Goal: Transaction & Acquisition: Purchase product/service

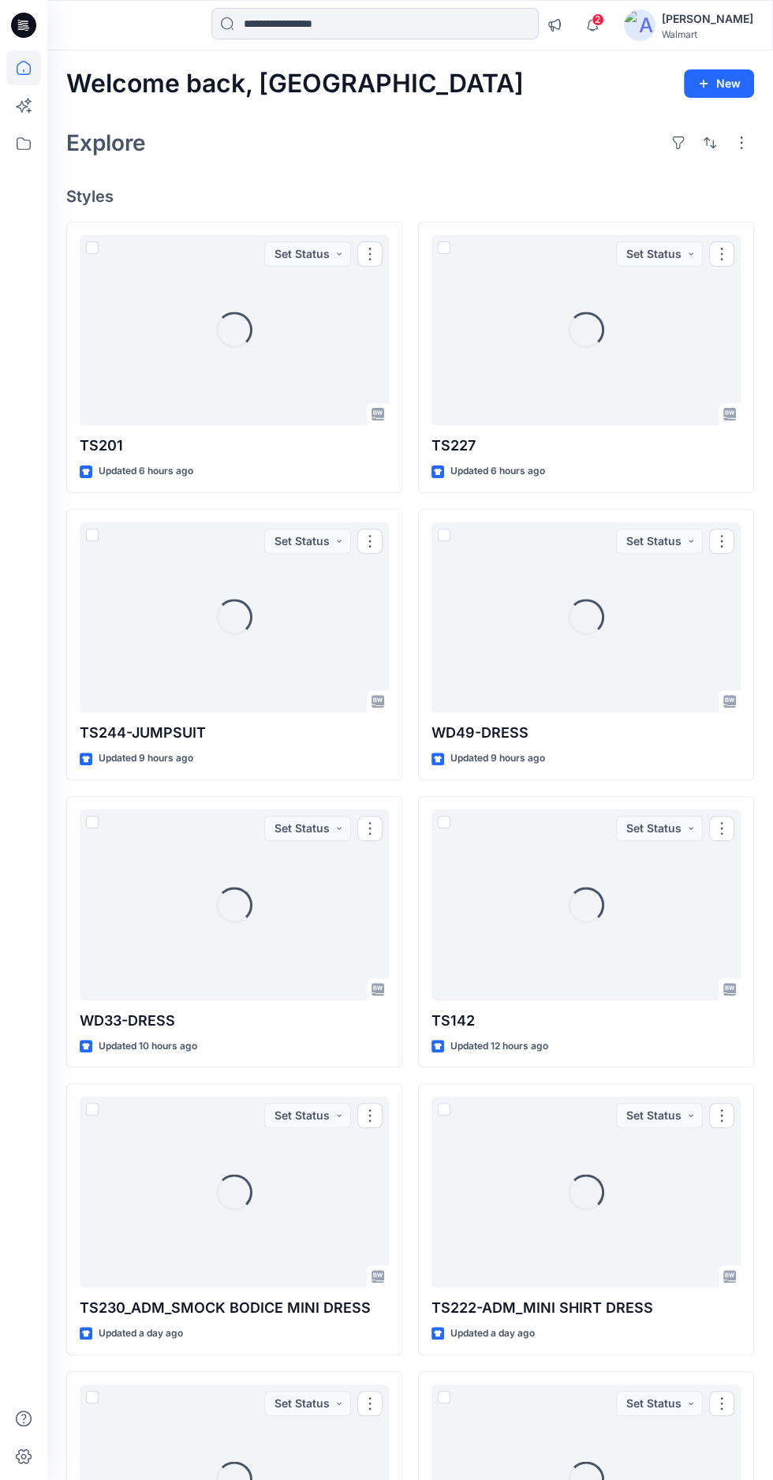
click at [607, 24] on icon "button" at bounding box center [592, 25] width 30 height 32
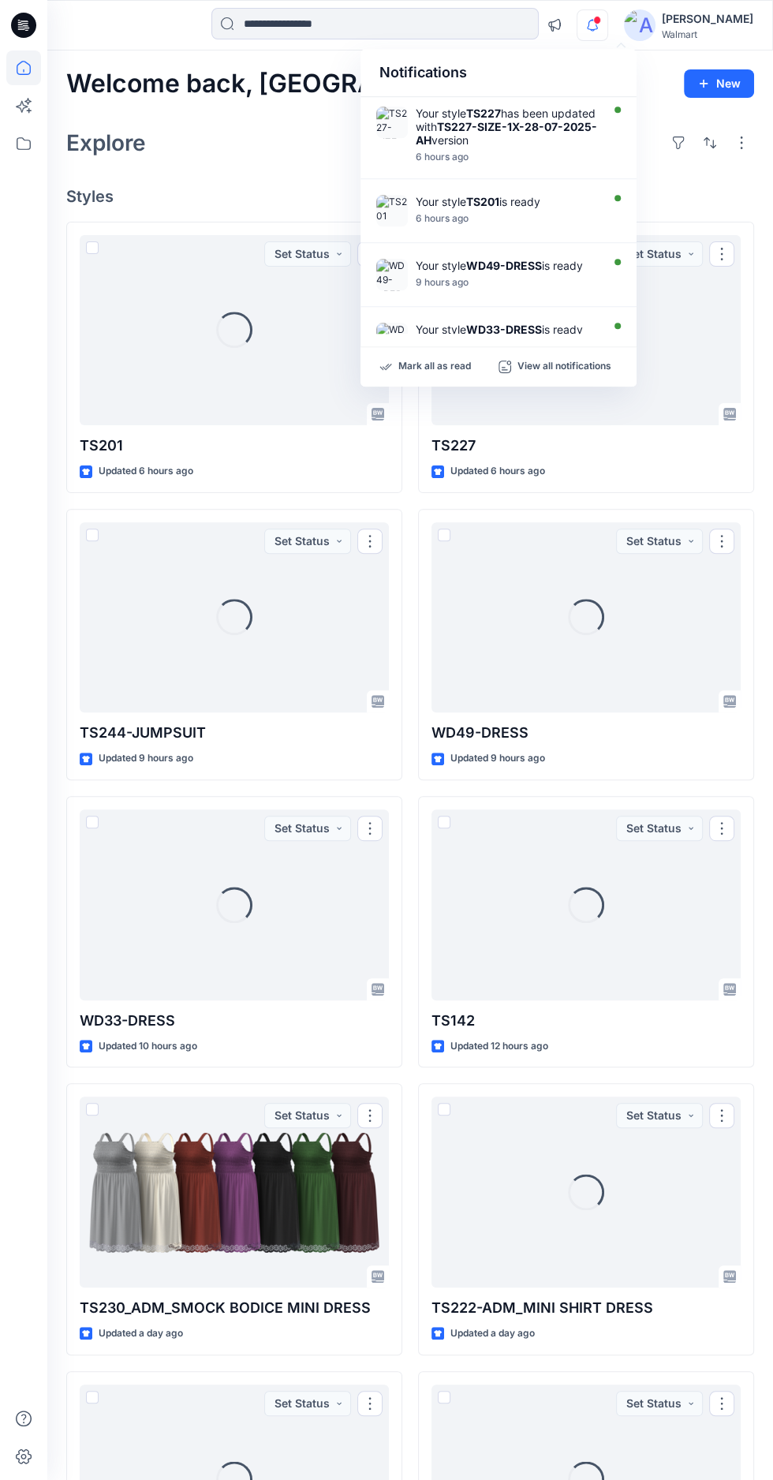
click at [607, 25] on icon "button" at bounding box center [592, 25] width 30 height 32
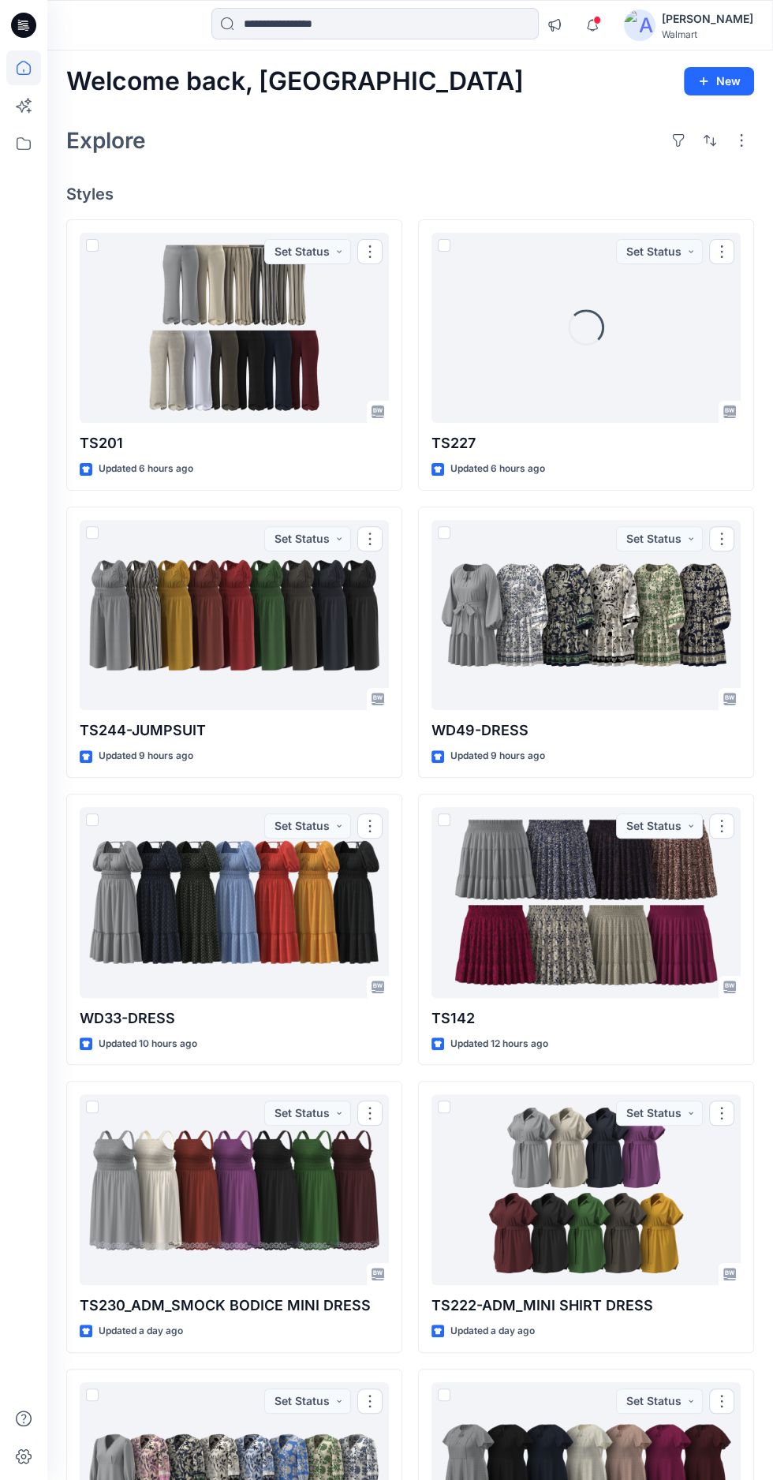
scroll to position [1, 0]
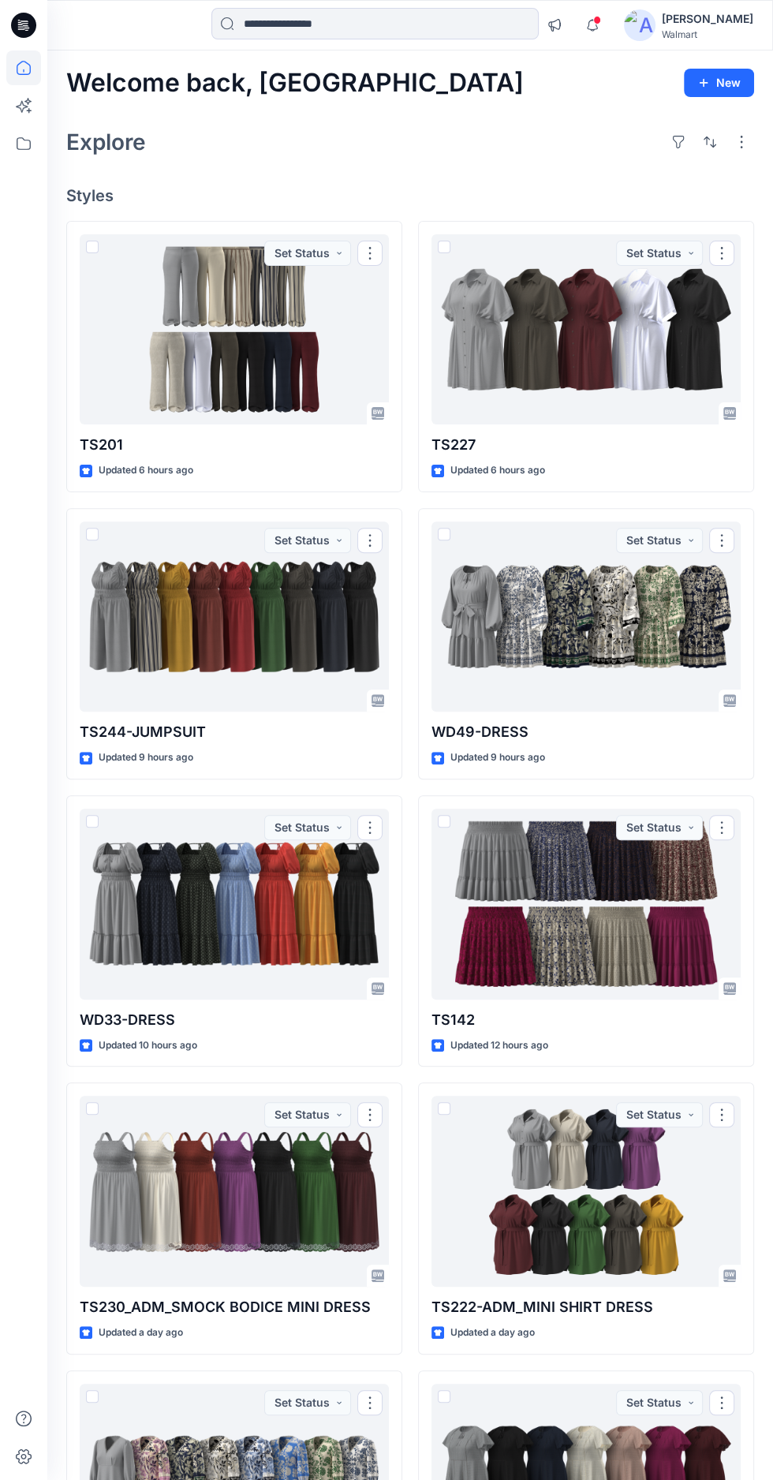
click at [484, 362] on div at bounding box center [585, 329] width 309 height 191
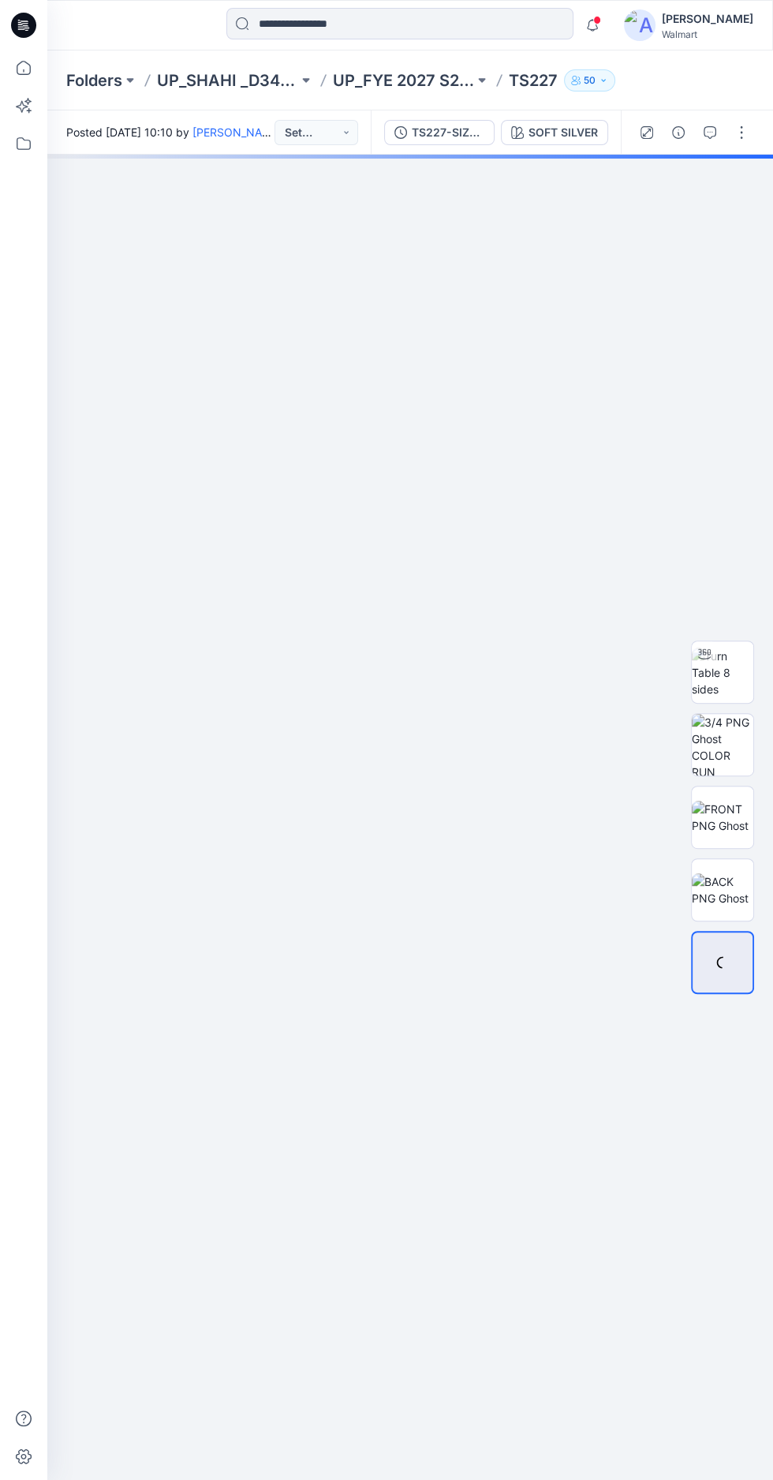
click at [719, 697] on img at bounding box center [723, 673] width 62 height 50
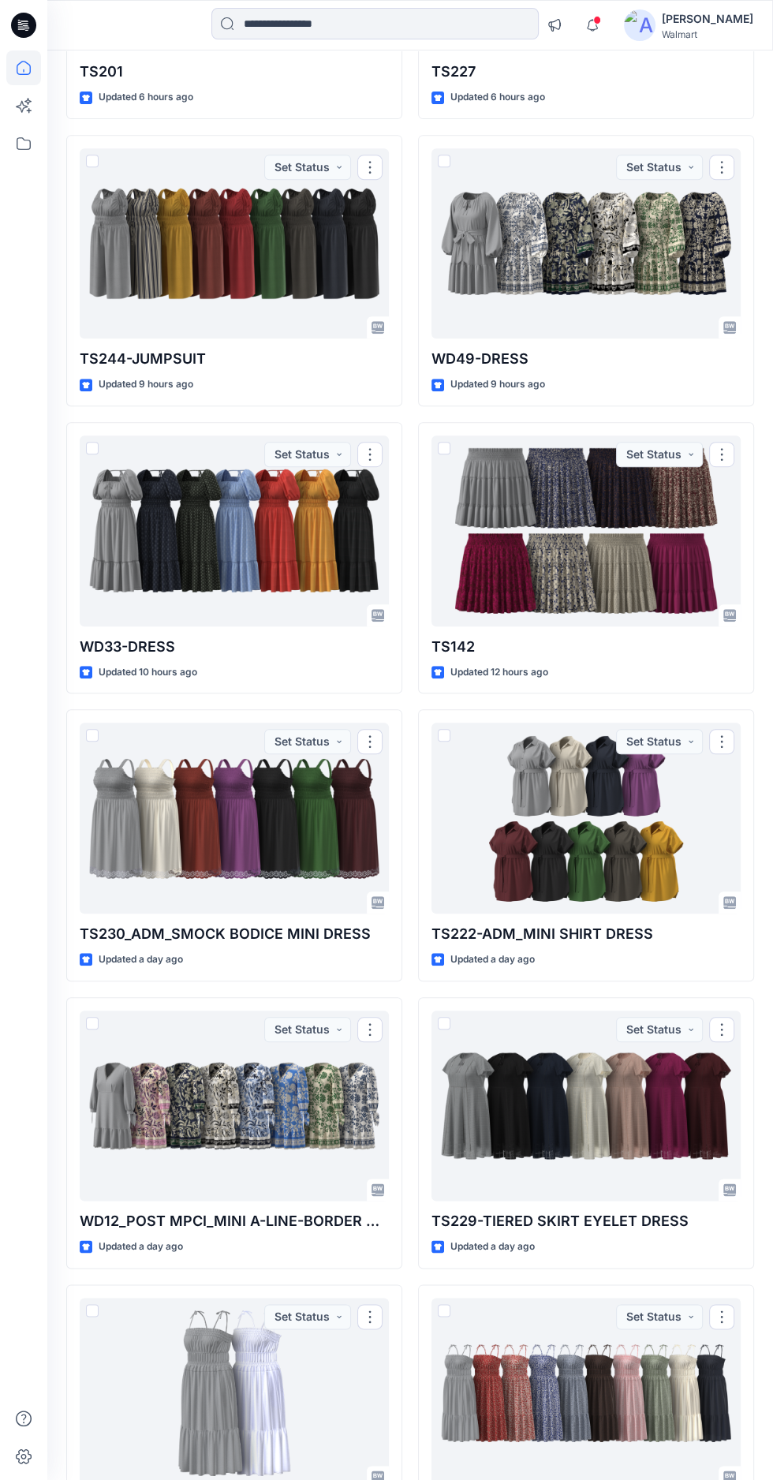
scroll to position [394, 0]
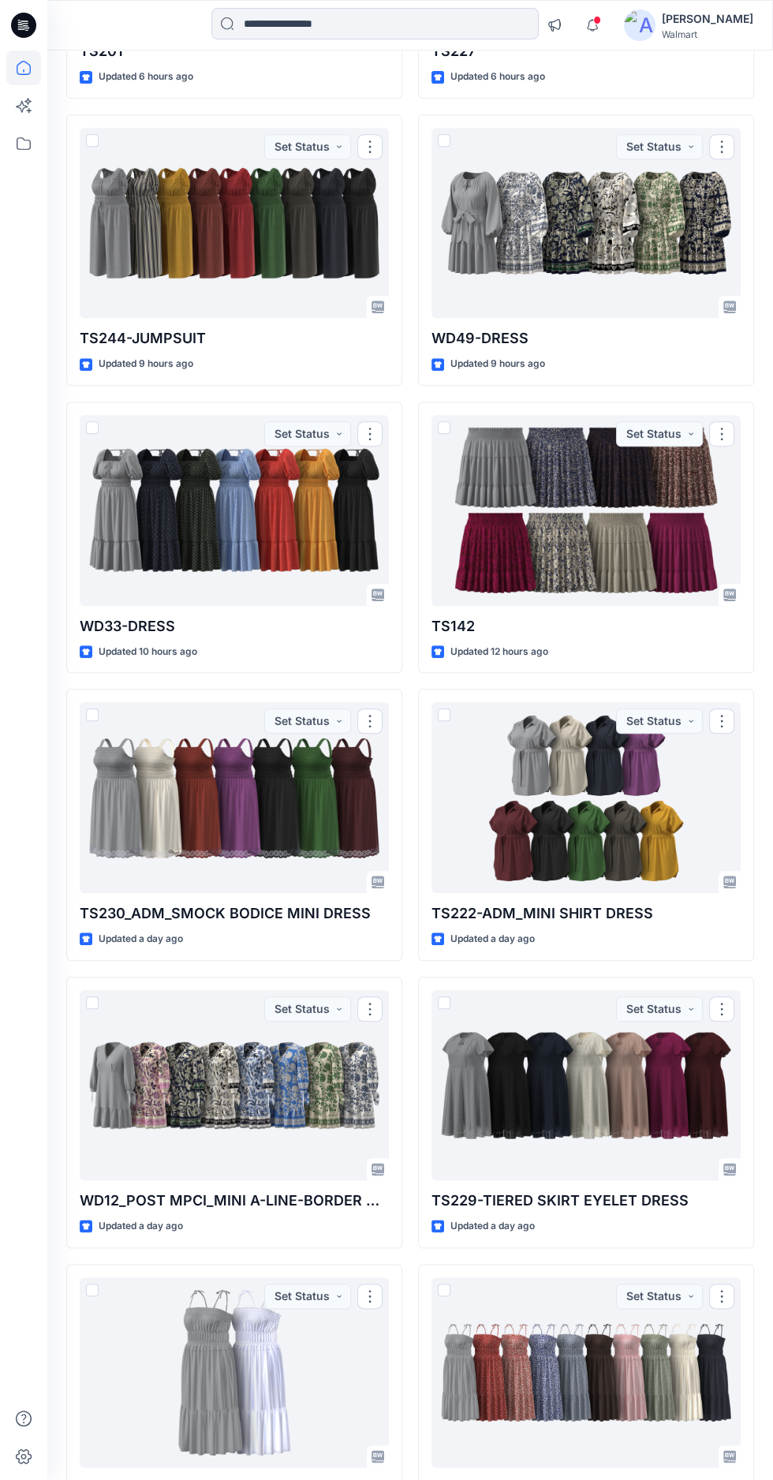
click at [169, 1071] on div at bounding box center [234, 1085] width 309 height 191
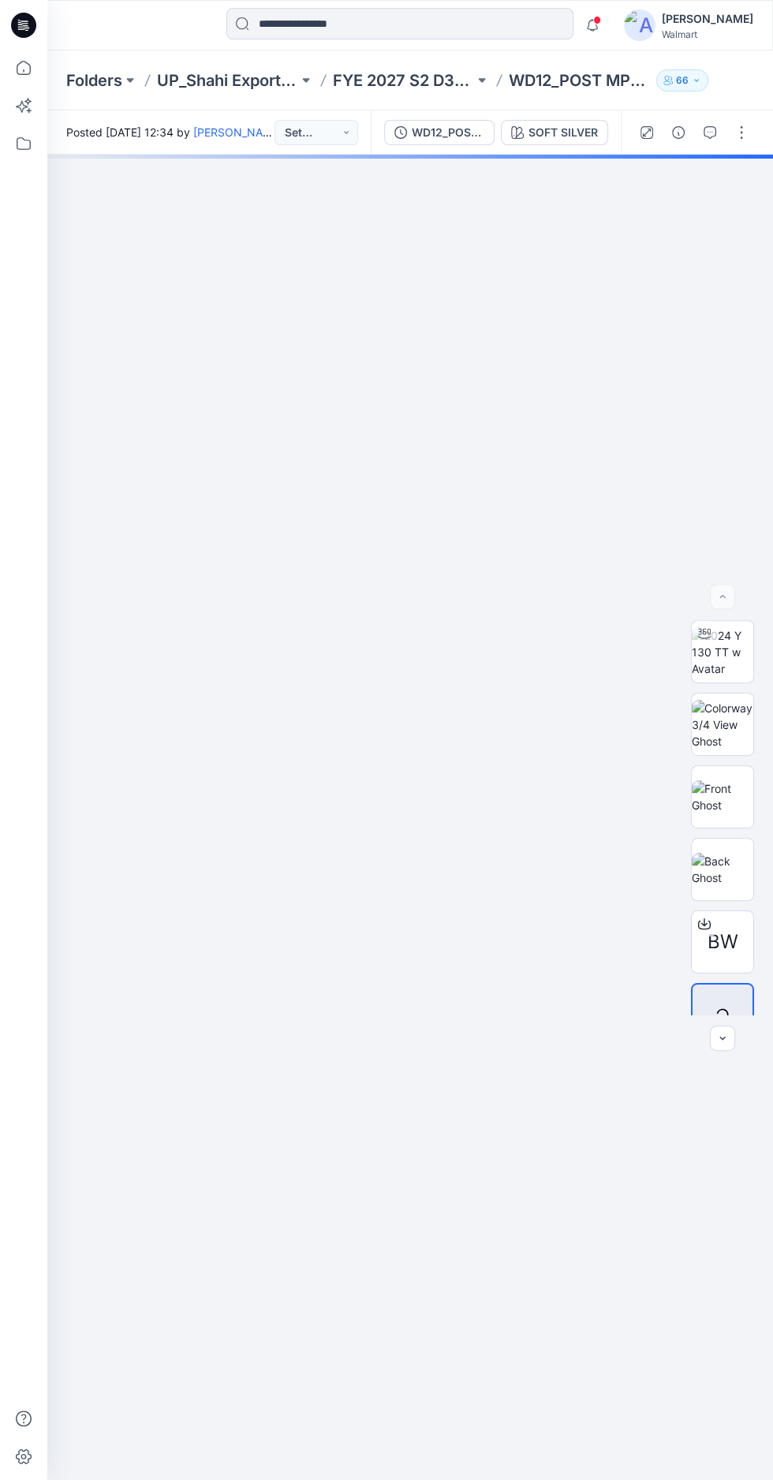
click at [723, 677] on img at bounding box center [723, 652] width 62 height 50
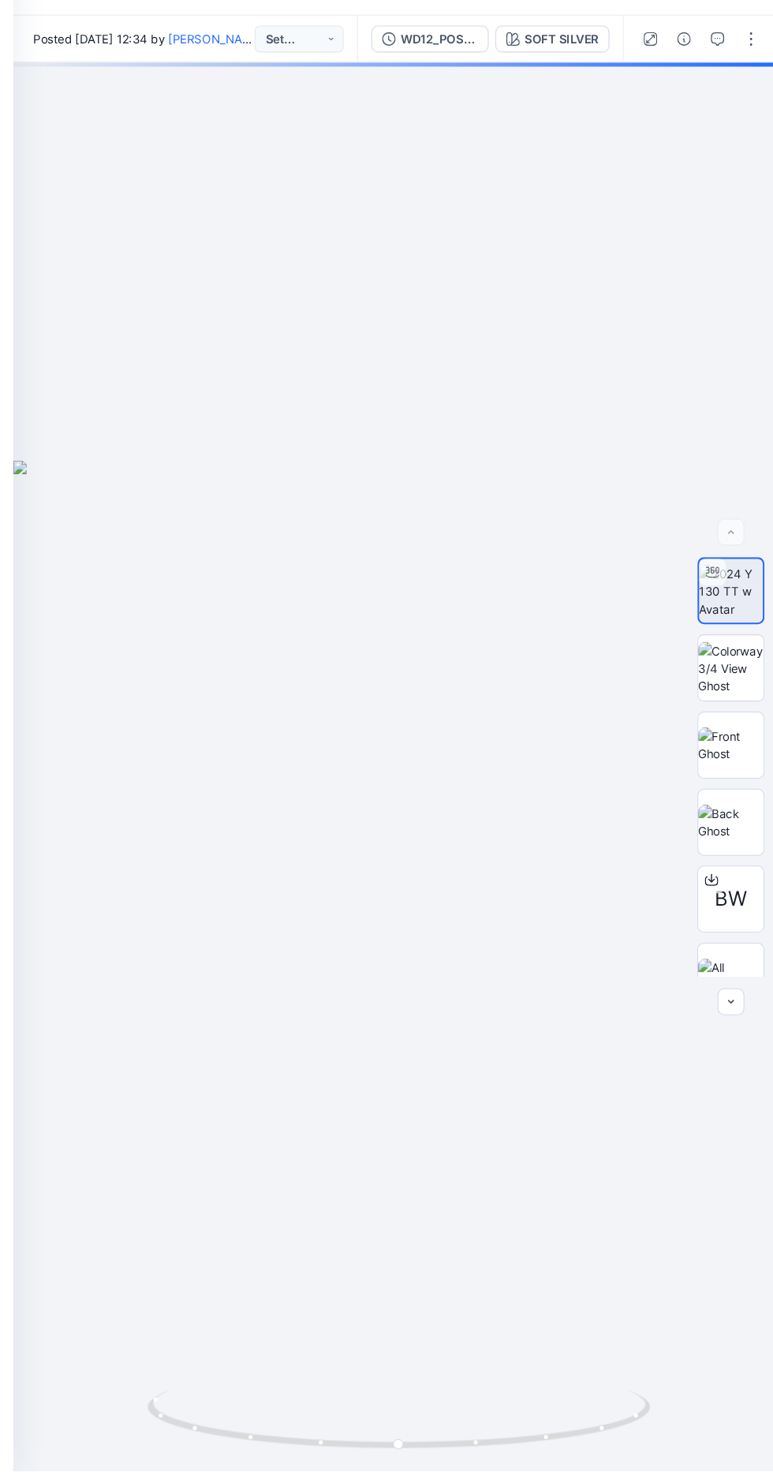
click at [718, 749] on img at bounding box center [723, 725] width 62 height 50
click at [724, 813] on img at bounding box center [723, 796] width 62 height 33
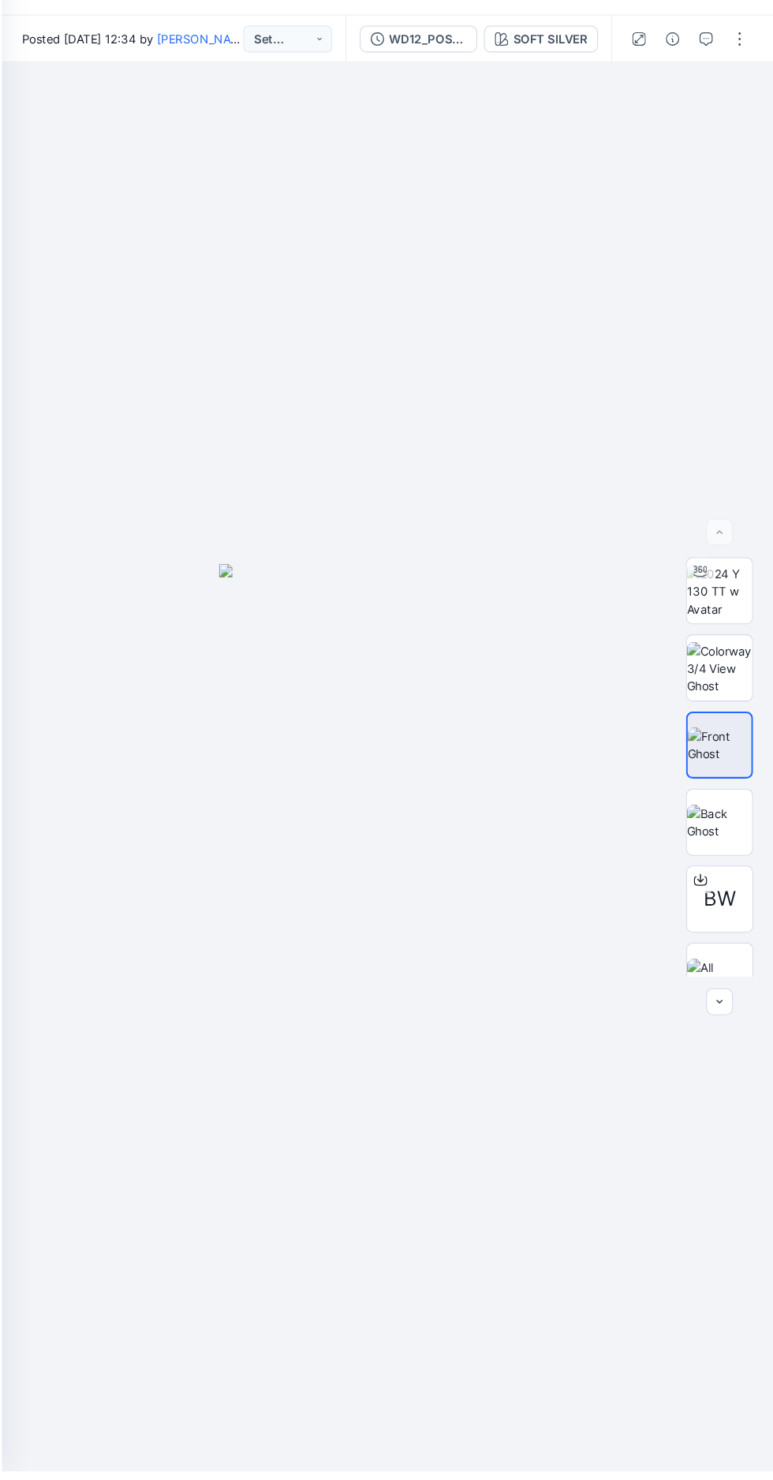
click at [572, 132] on div "SOFT SILVER" at bounding box center [563, 132] width 69 height 17
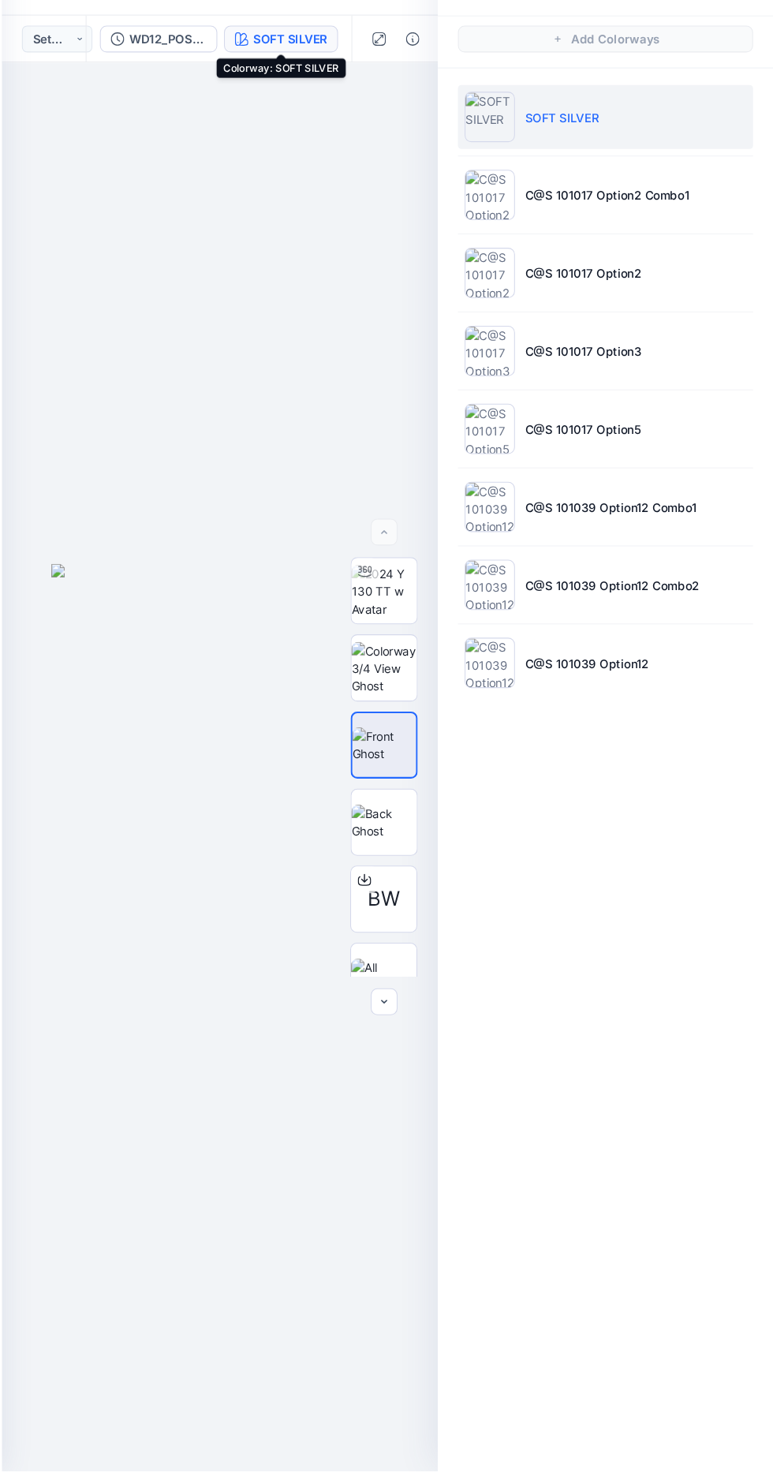
click at [569, 425] on p "C@S 101017 Option3" at bounding box center [595, 426] width 110 height 17
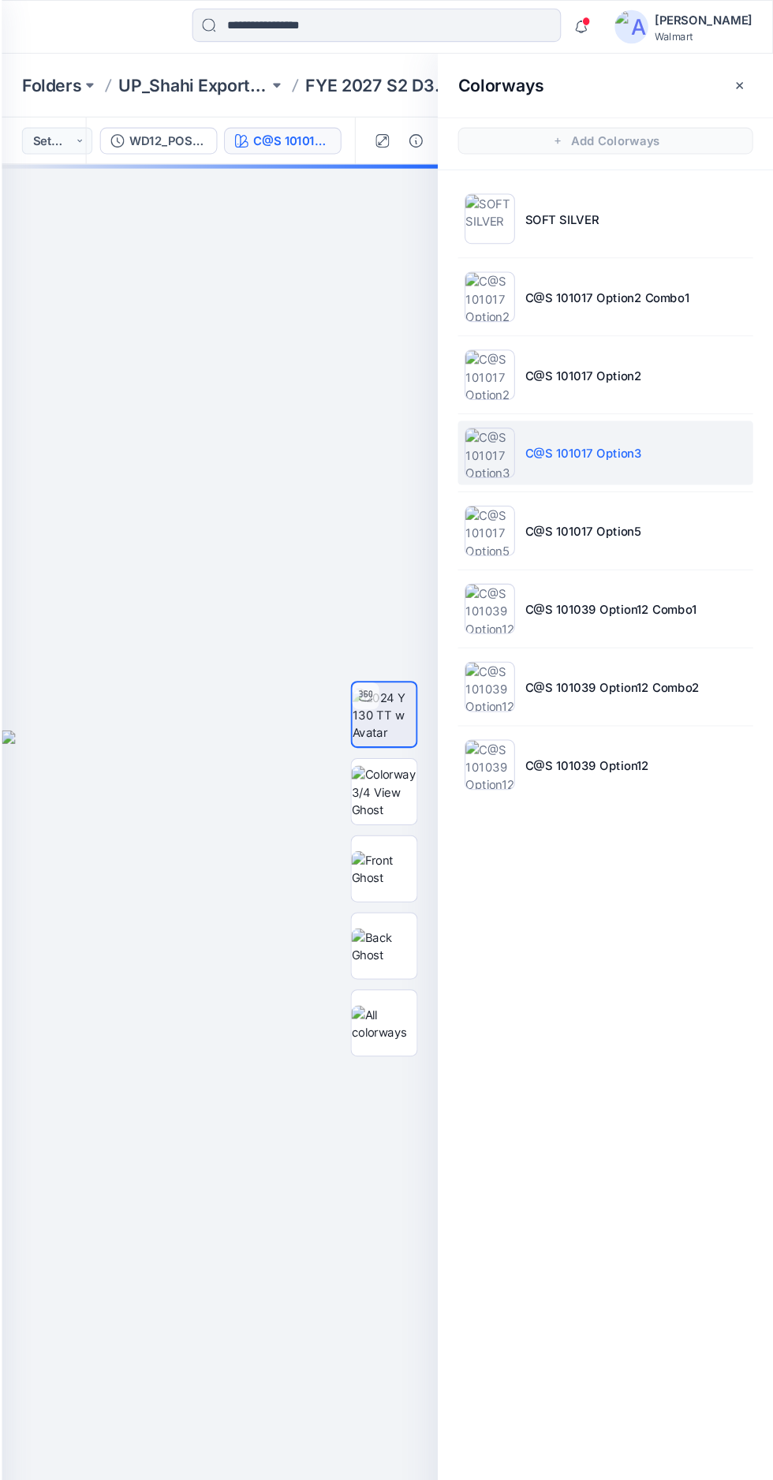
click at [741, 80] on icon "button" at bounding box center [741, 80] width 6 height 6
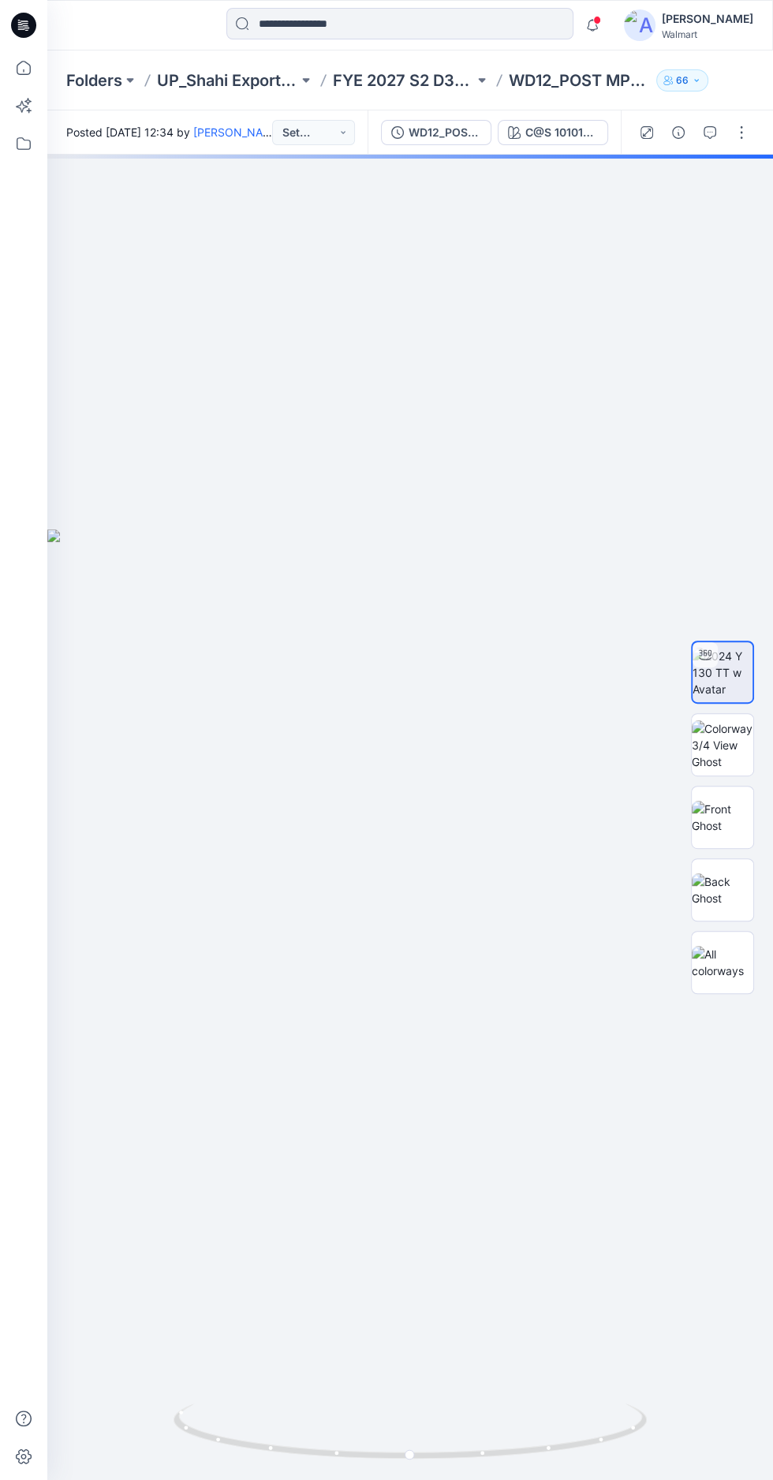
click at [733, 834] on img at bounding box center [723, 817] width 62 height 33
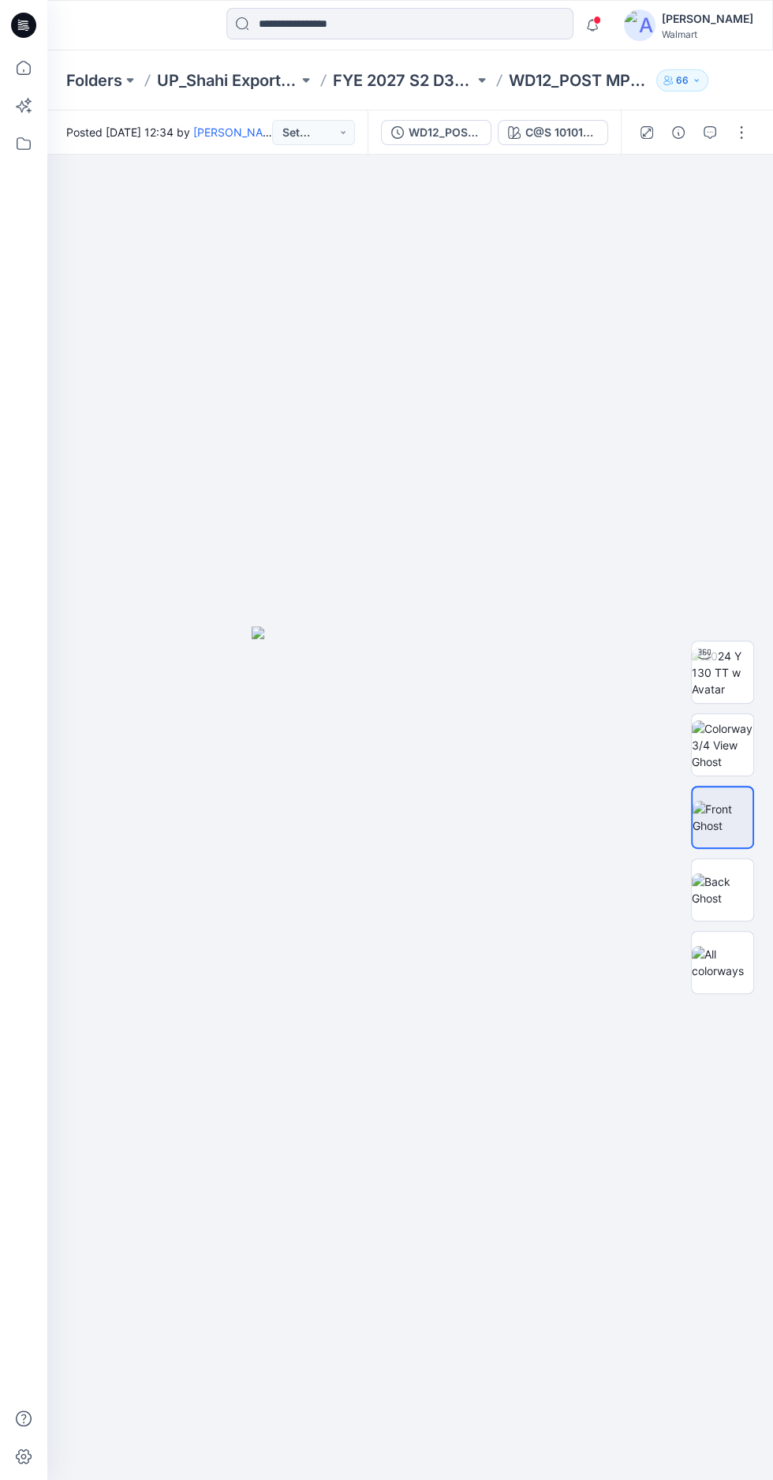
click at [743, 697] on img at bounding box center [723, 673] width 62 height 50
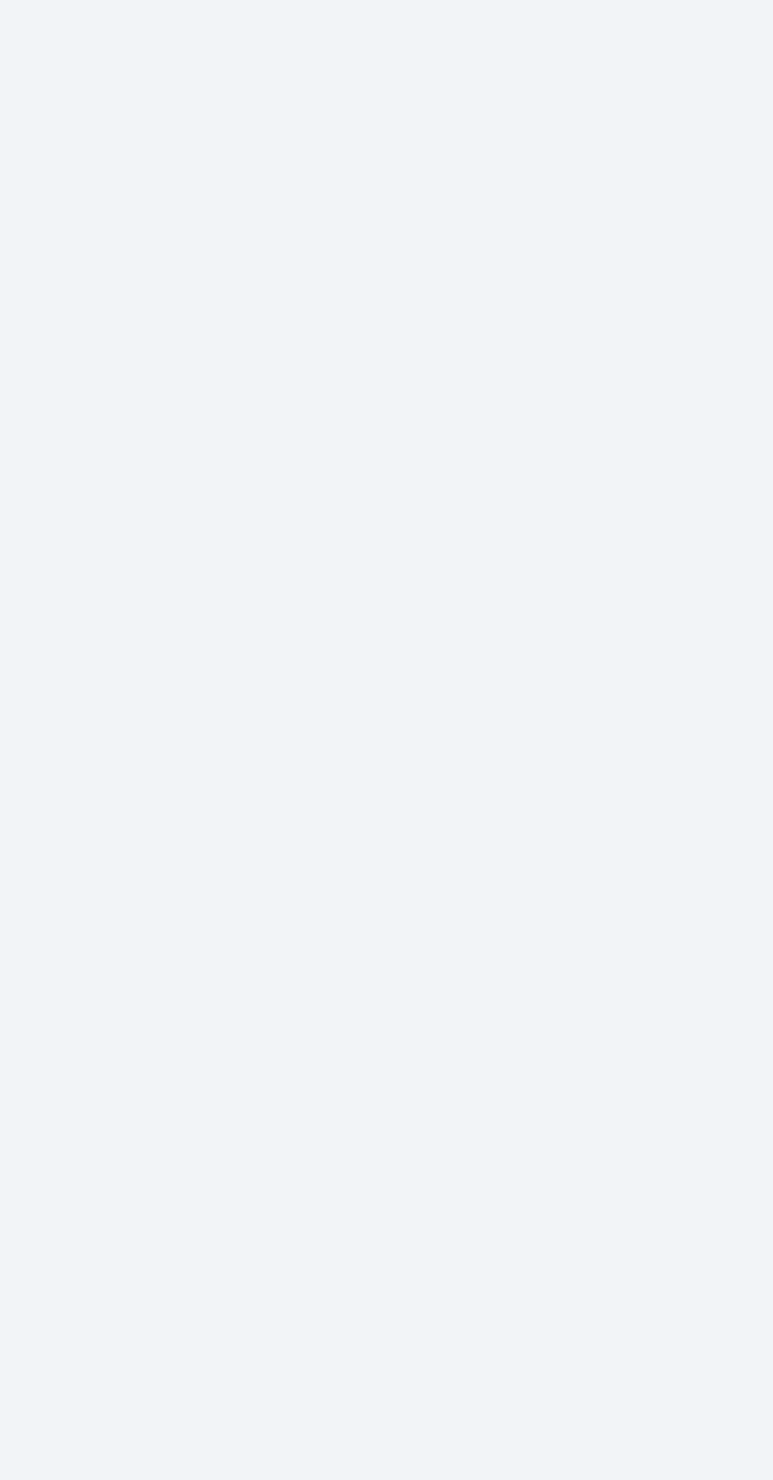
click at [381, 967] on div at bounding box center [410, 817] width 726 height 1325
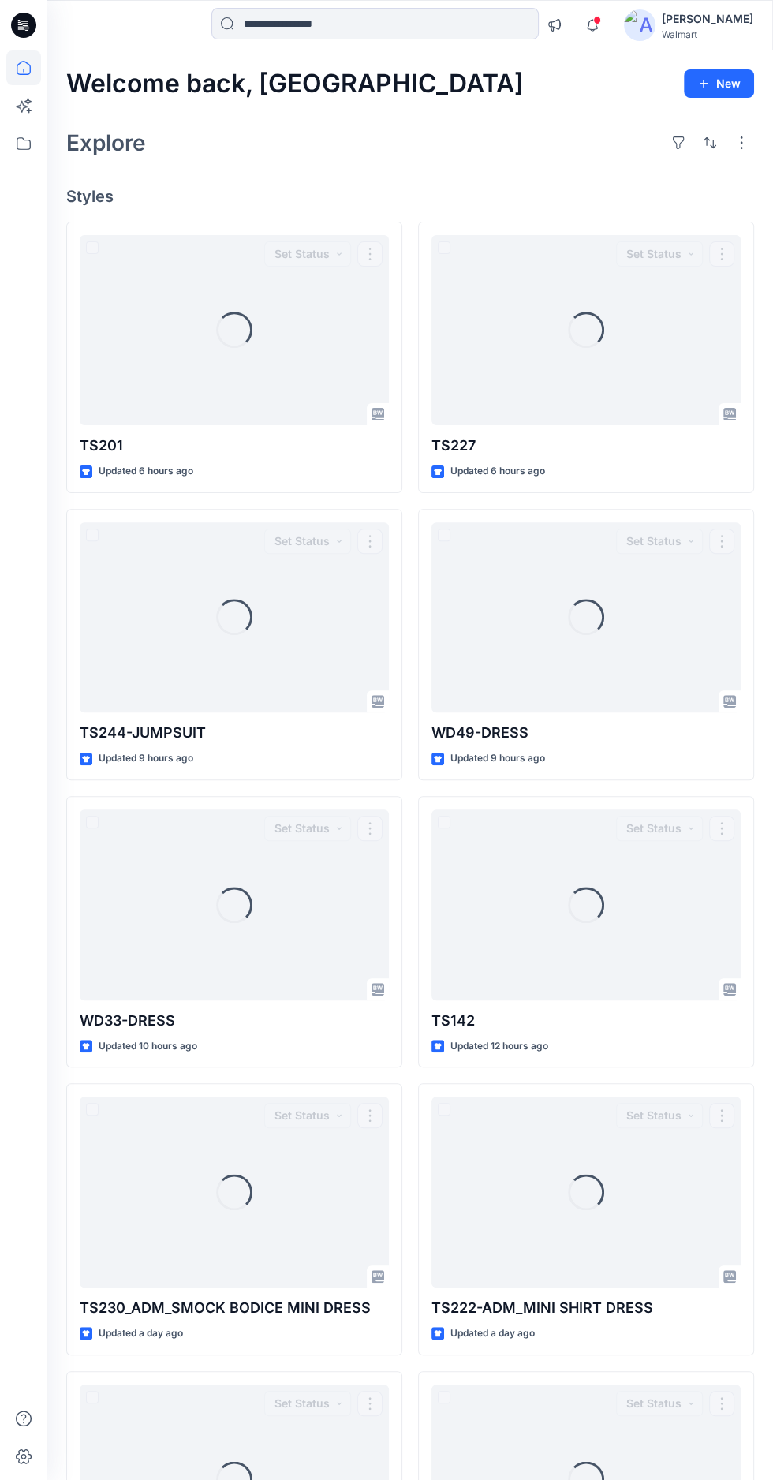
scroll to position [396, 0]
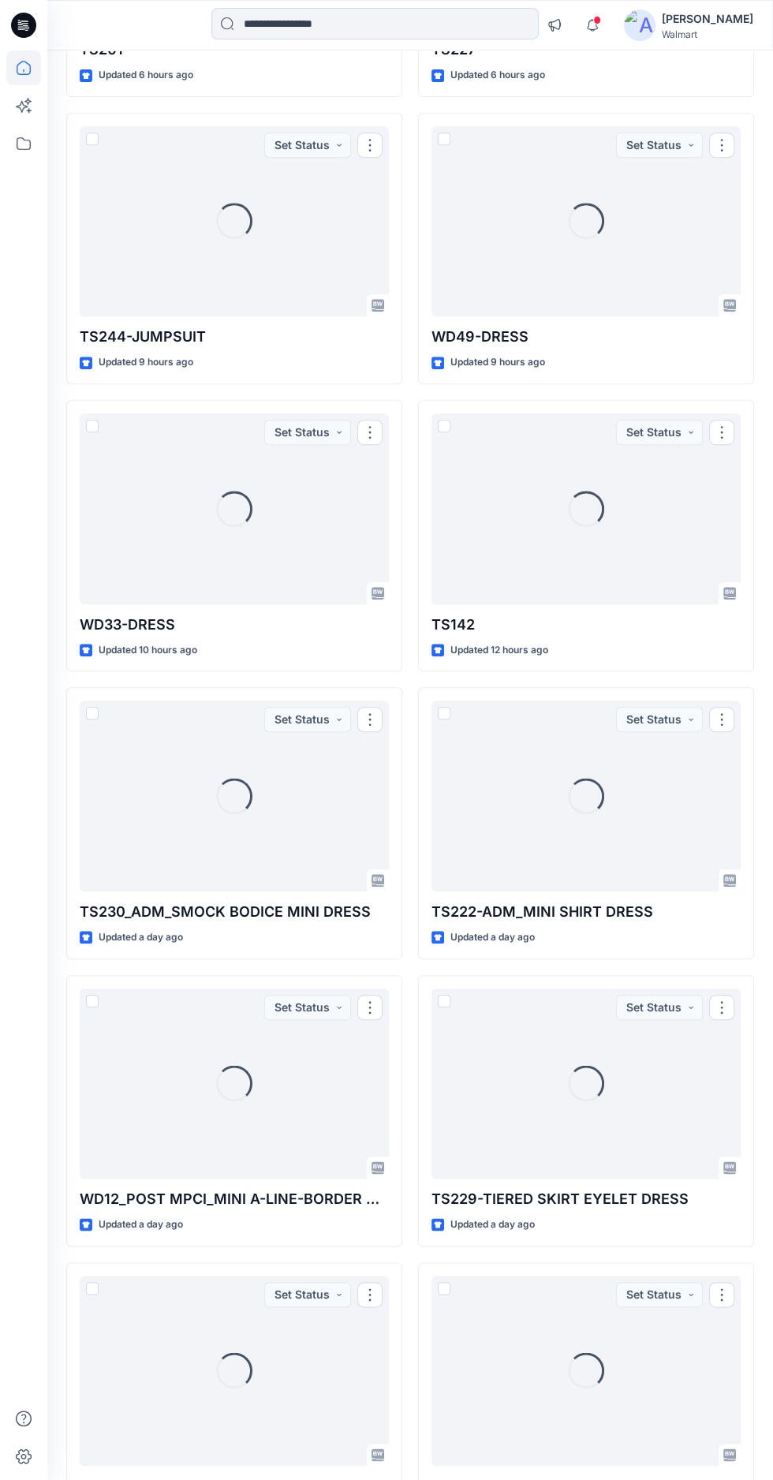
click at [541, 248] on div "Loading..." at bounding box center [585, 221] width 309 height 191
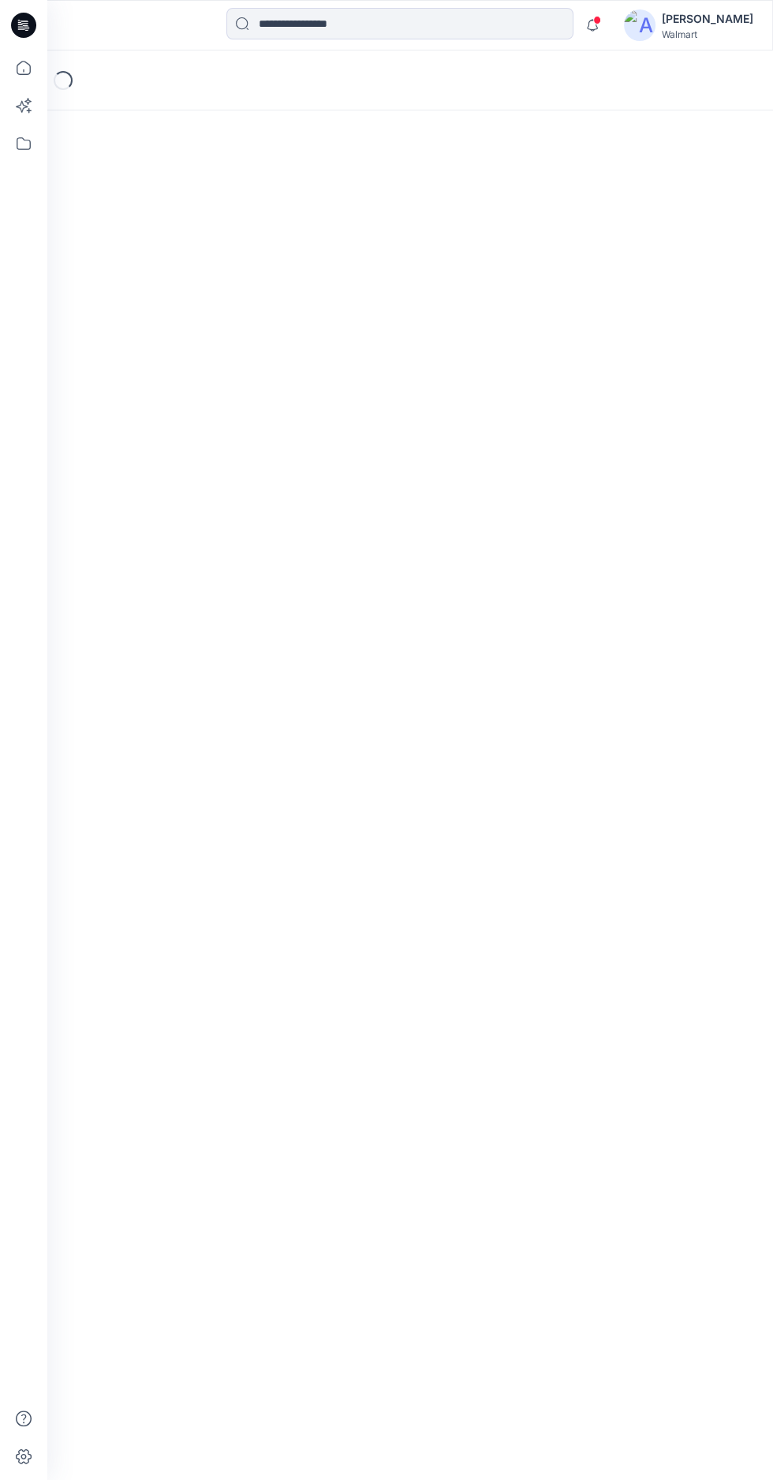
scroll to position [149, 0]
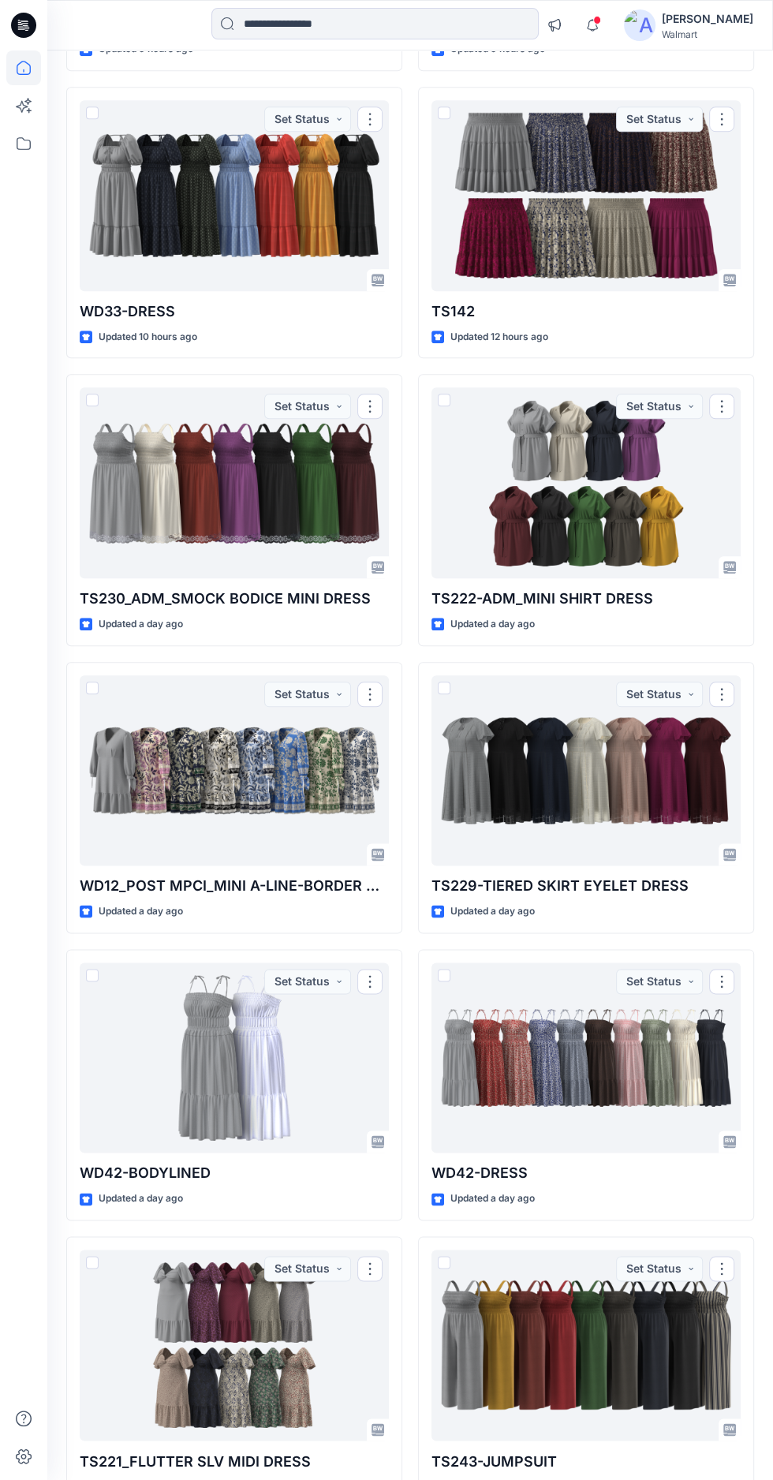
scroll to position [814, 0]
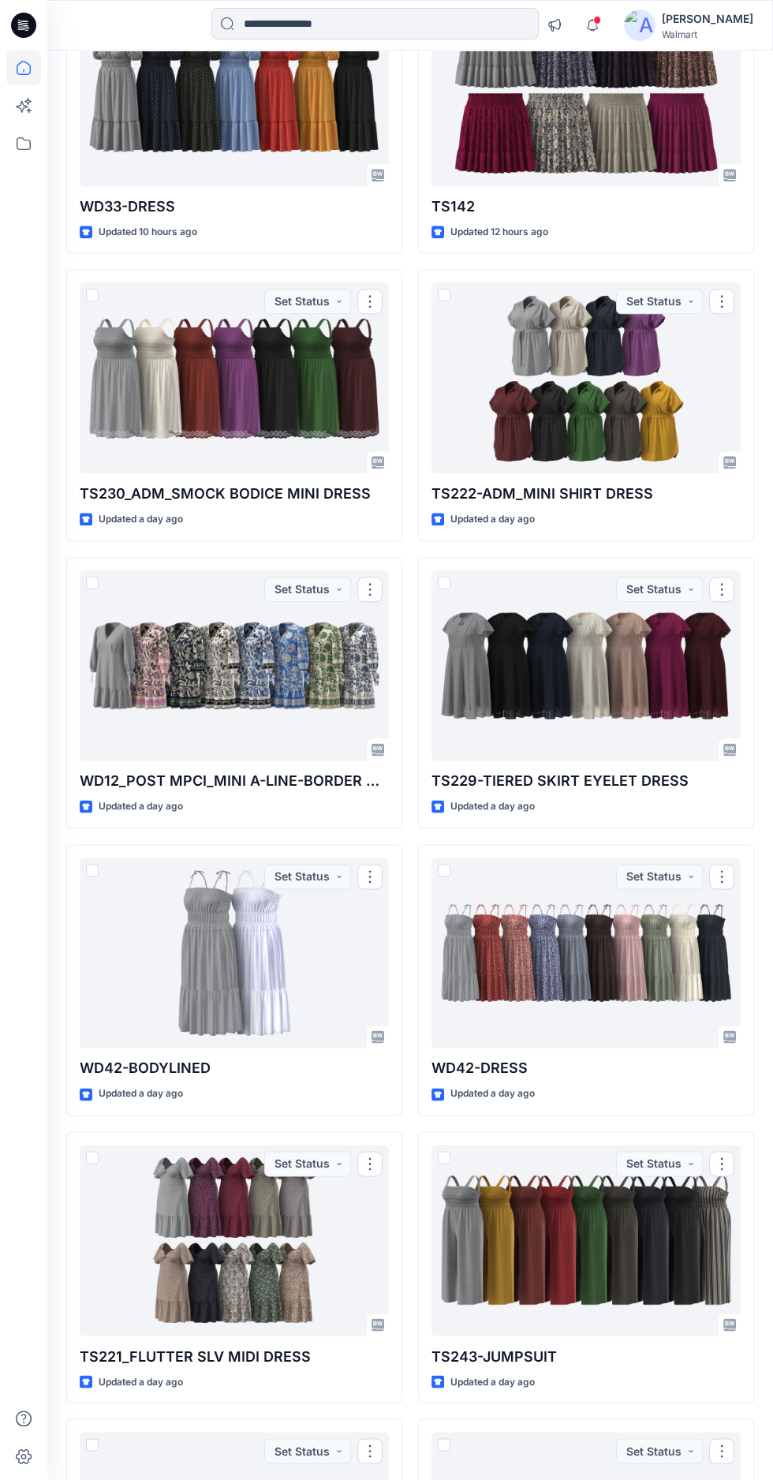
click at [198, 1277] on div at bounding box center [234, 1240] width 309 height 191
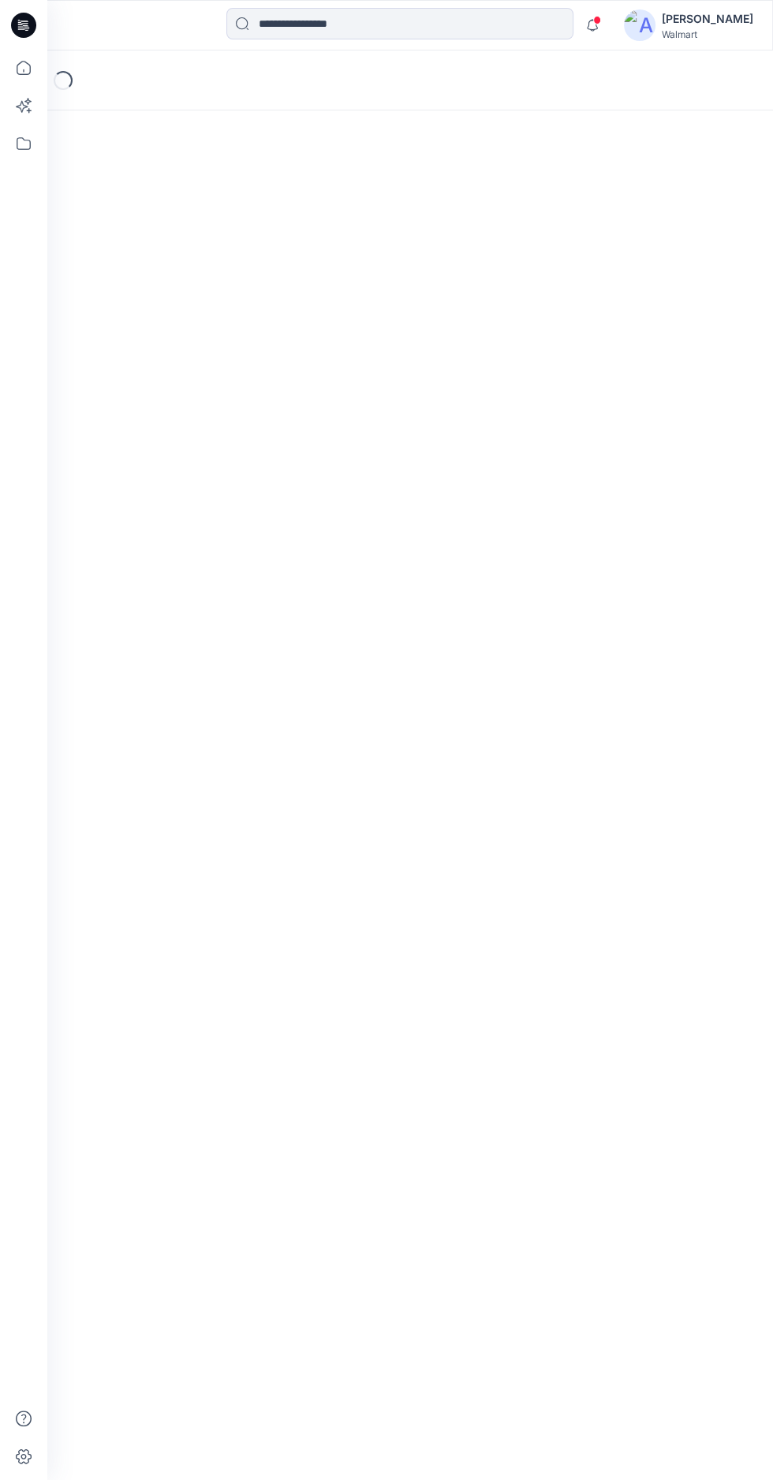
scroll to position [149, 0]
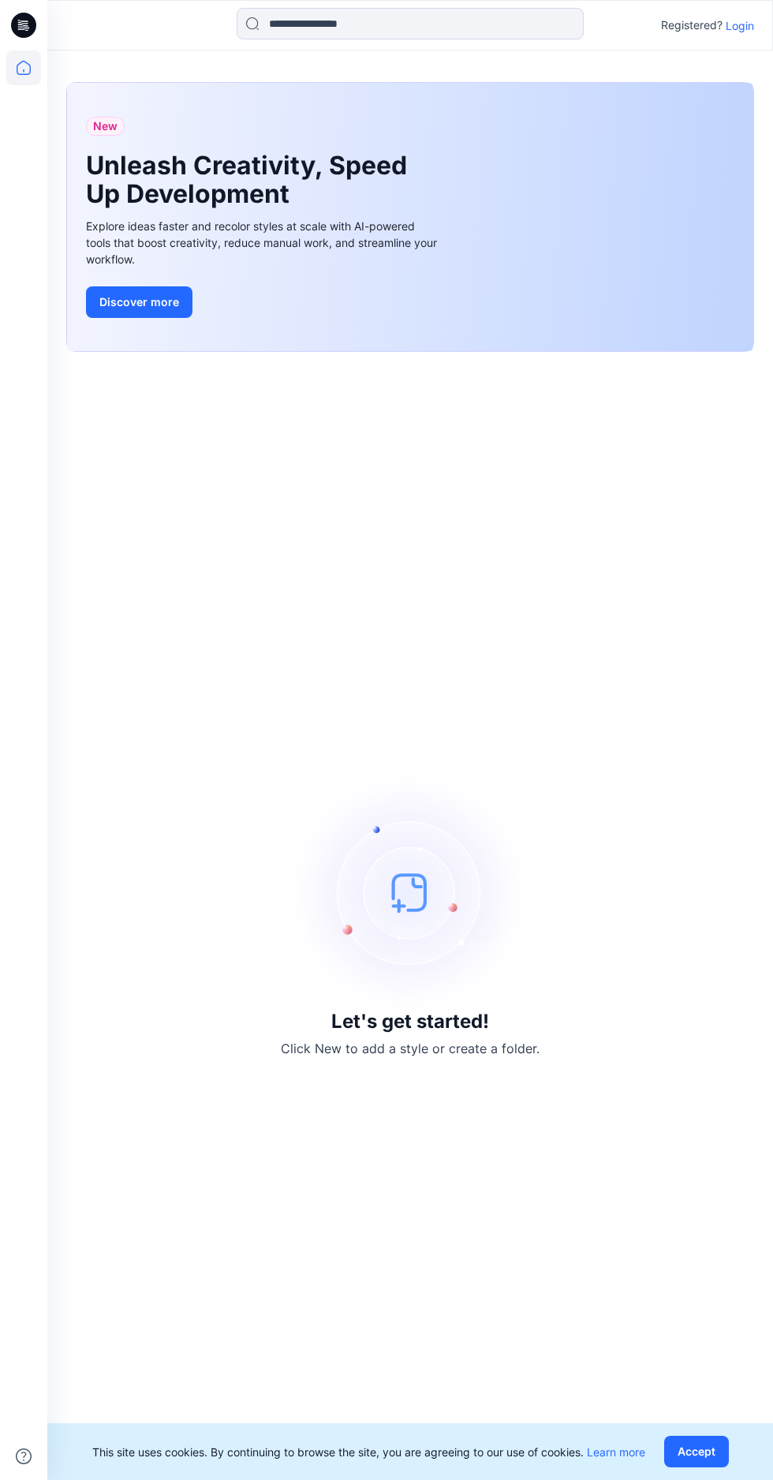
scroll to position [125, 0]
click at [741, 28] on p "Login" at bounding box center [740, 25] width 28 height 17
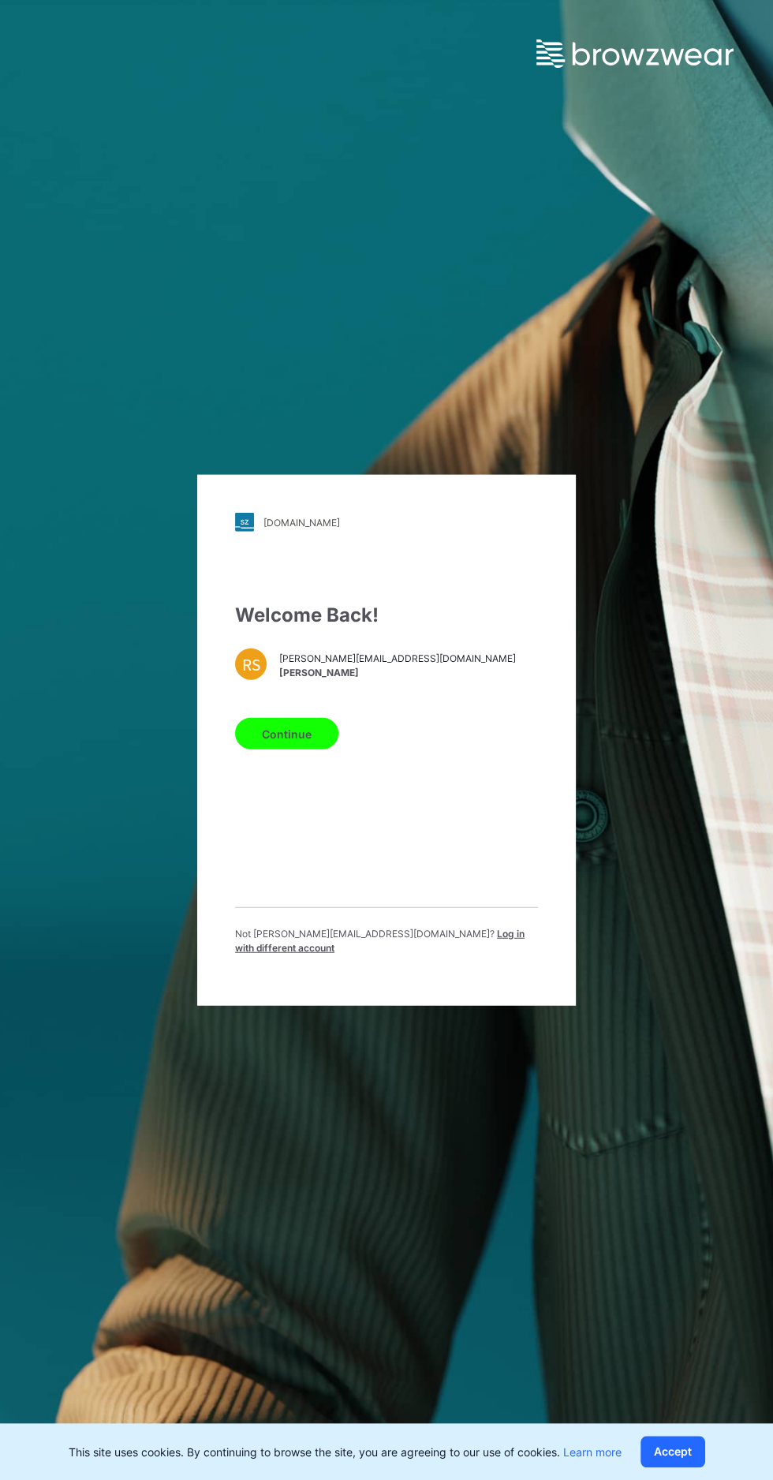
click at [478, 928] on span "Log in with different account" at bounding box center [379, 941] width 289 height 26
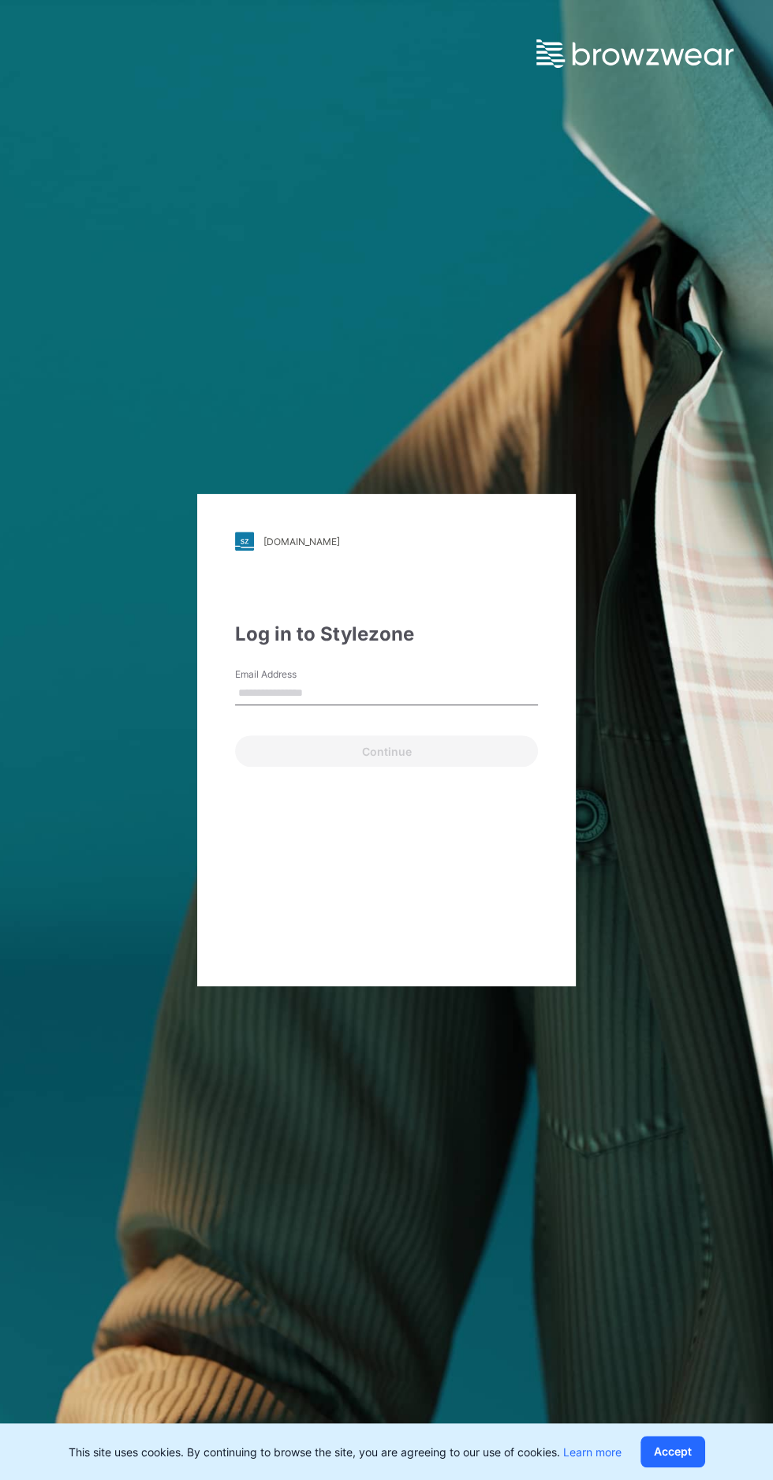
scroll to position [104, 0]
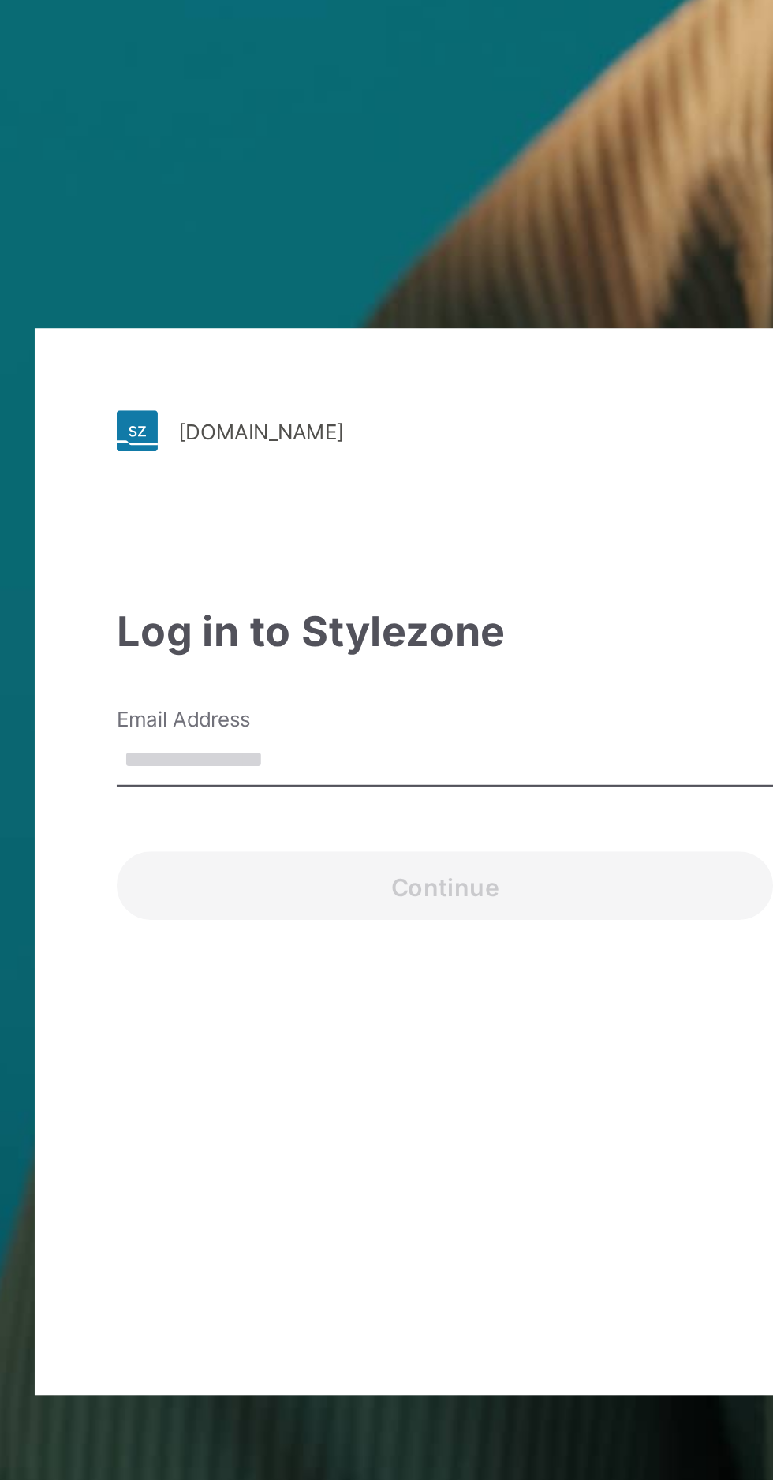
click at [430, 682] on input "Email Address" at bounding box center [386, 694] width 303 height 24
type input "**********"
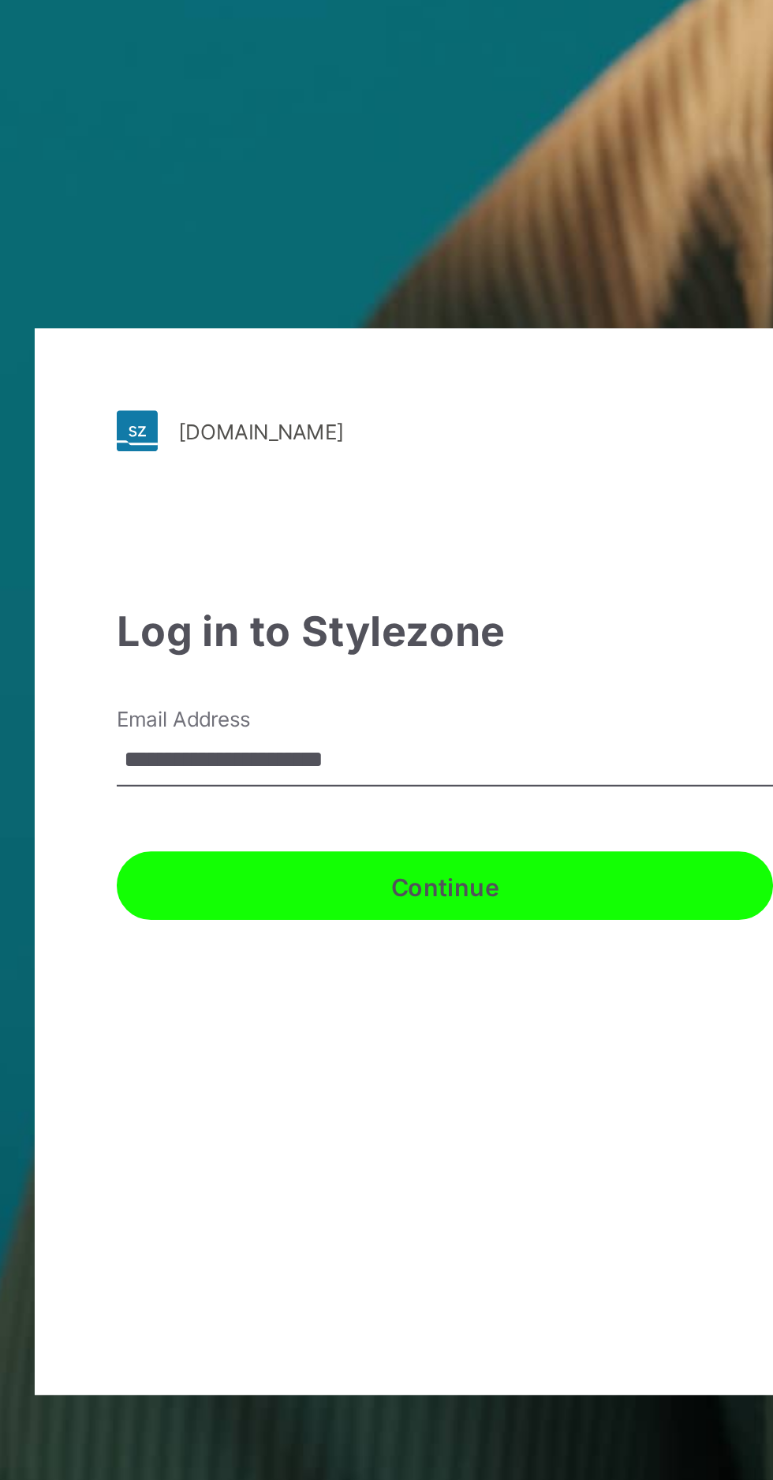
click at [391, 735] on button "Continue" at bounding box center [386, 751] width 303 height 32
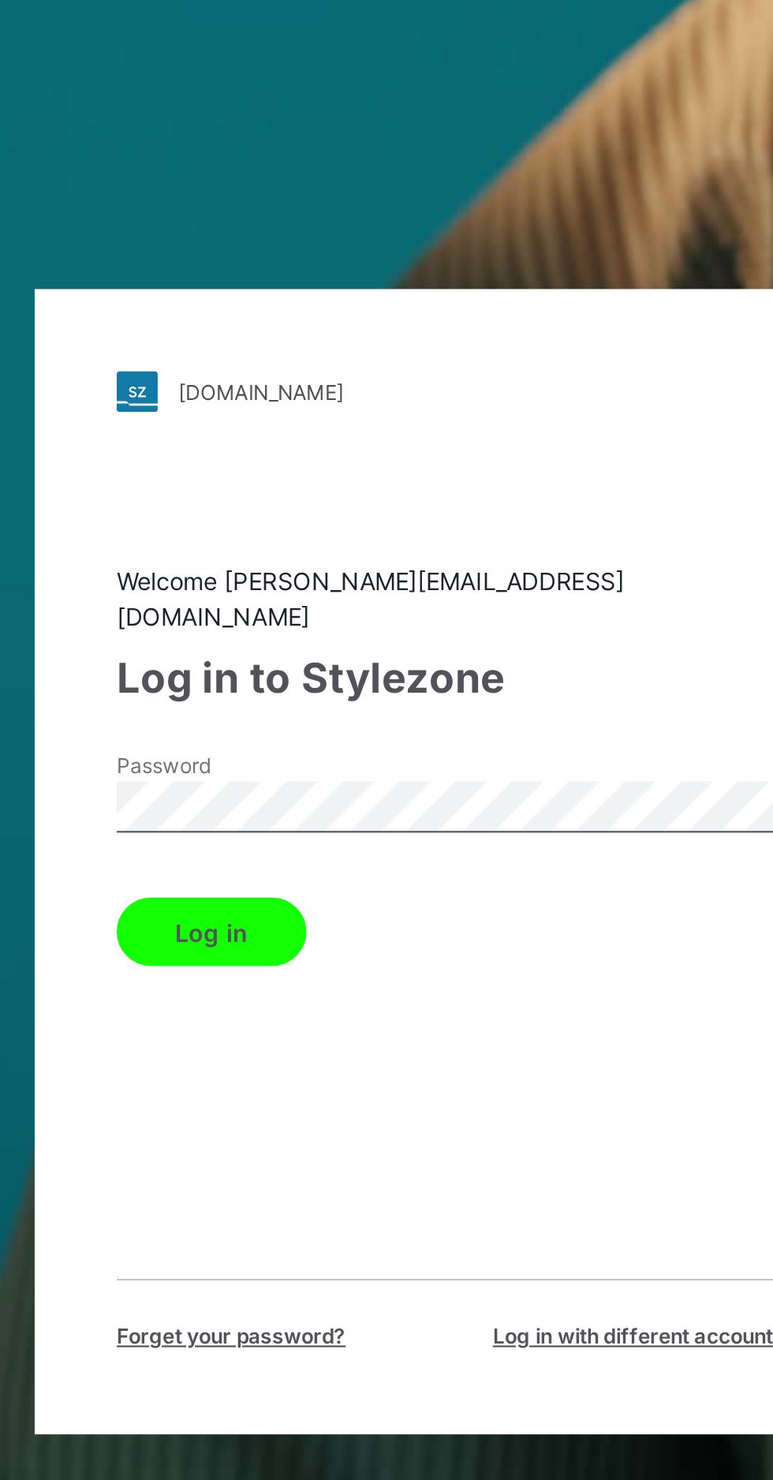
click at [300, 756] on button "Log in" at bounding box center [279, 772] width 88 height 32
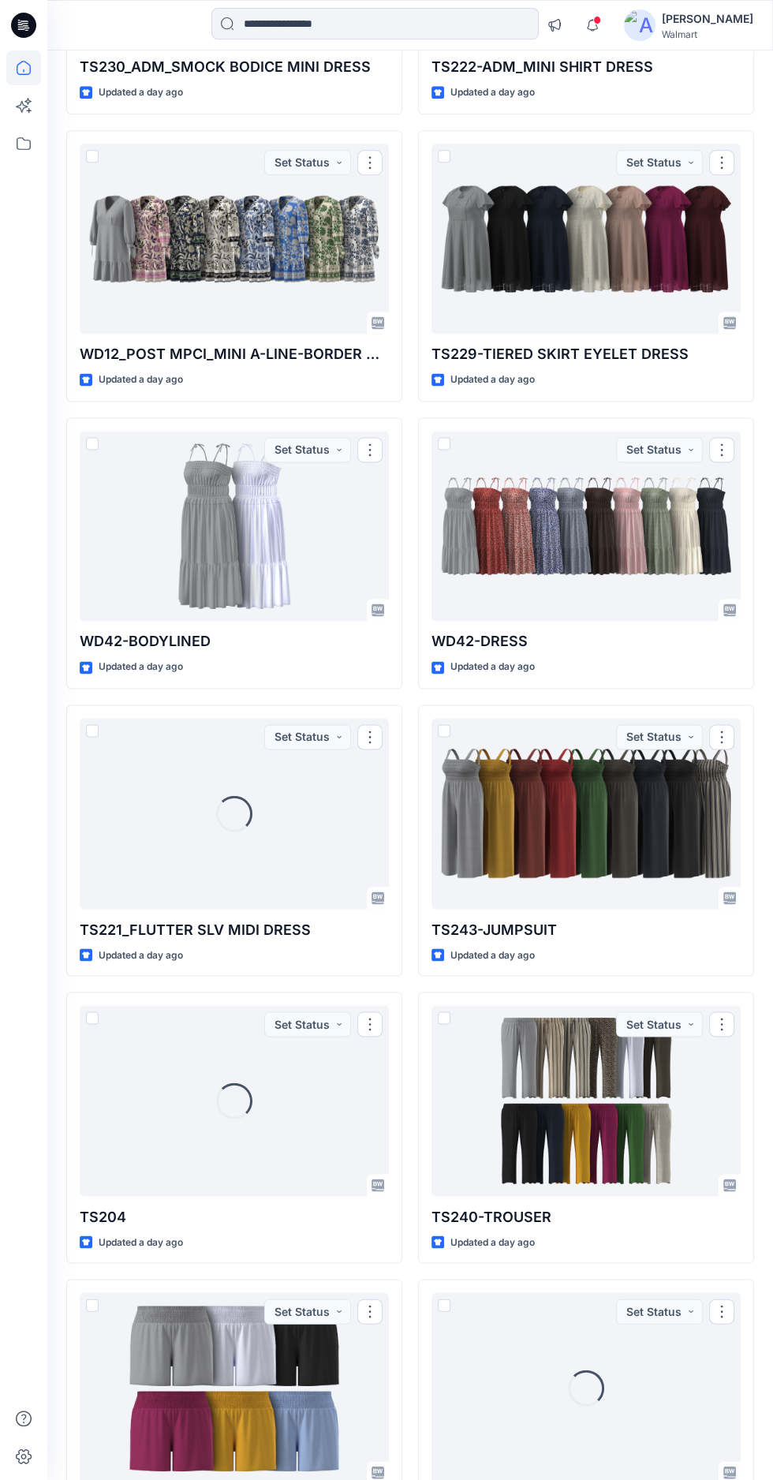
scroll to position [1244, 0]
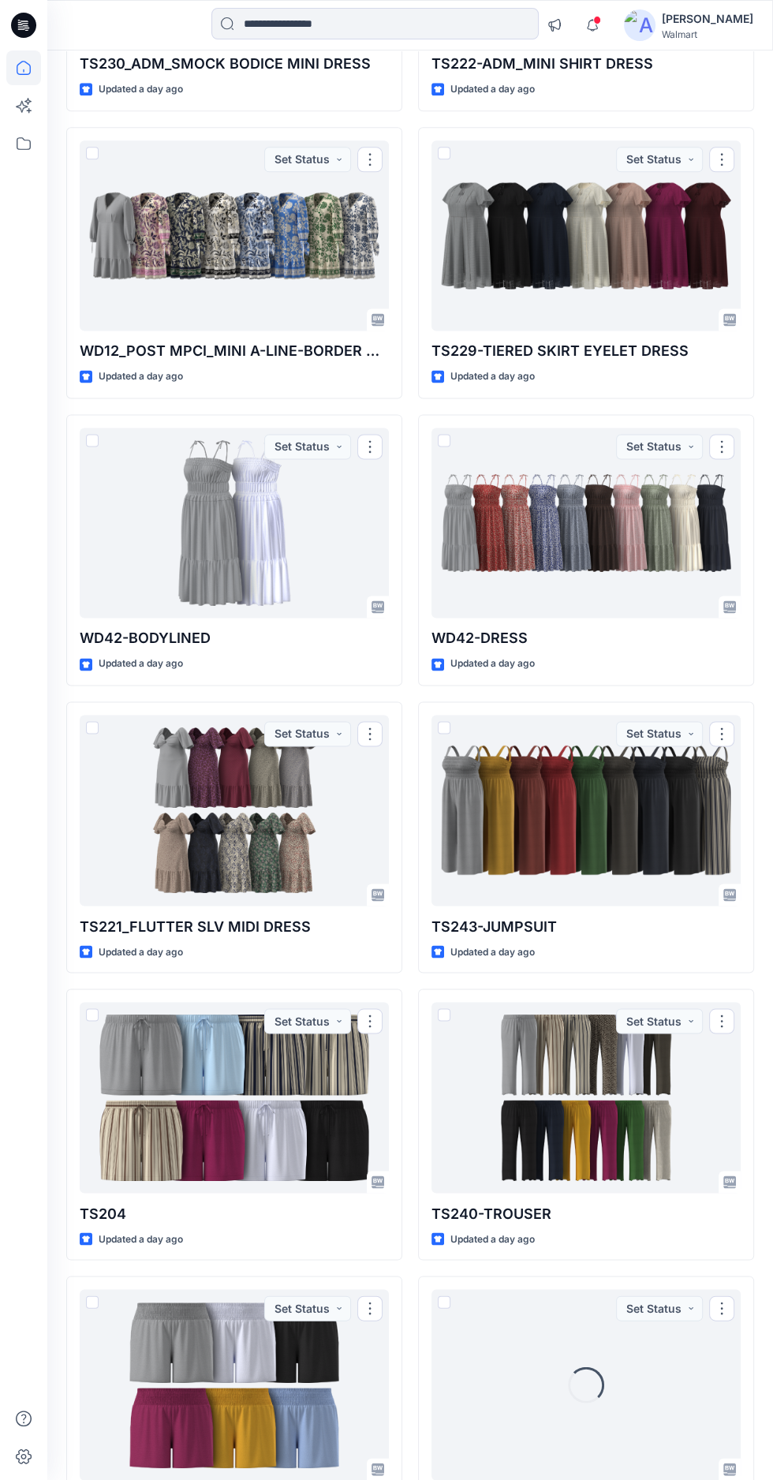
click at [169, 783] on div at bounding box center [234, 810] width 309 height 191
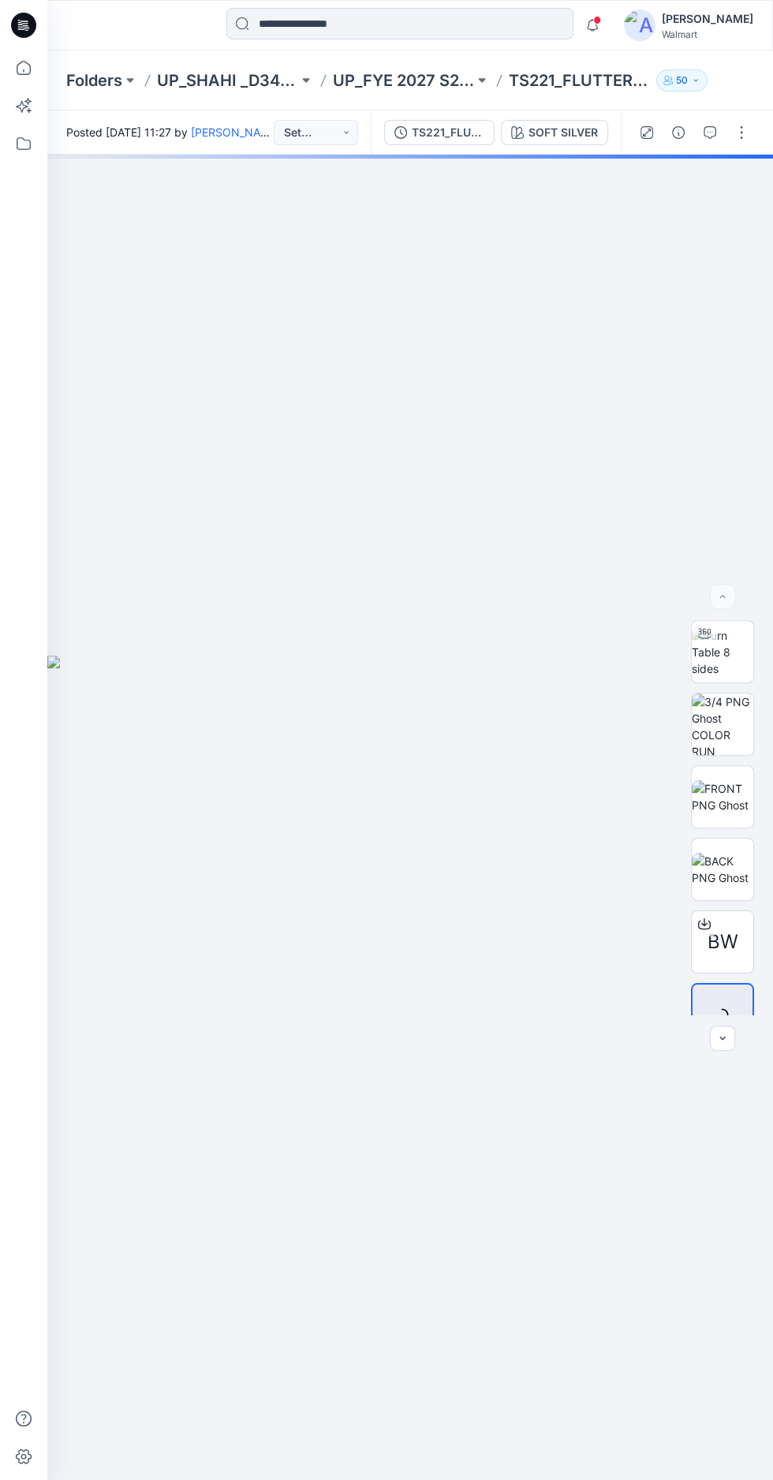
click at [733, 683] on div at bounding box center [722, 651] width 63 height 63
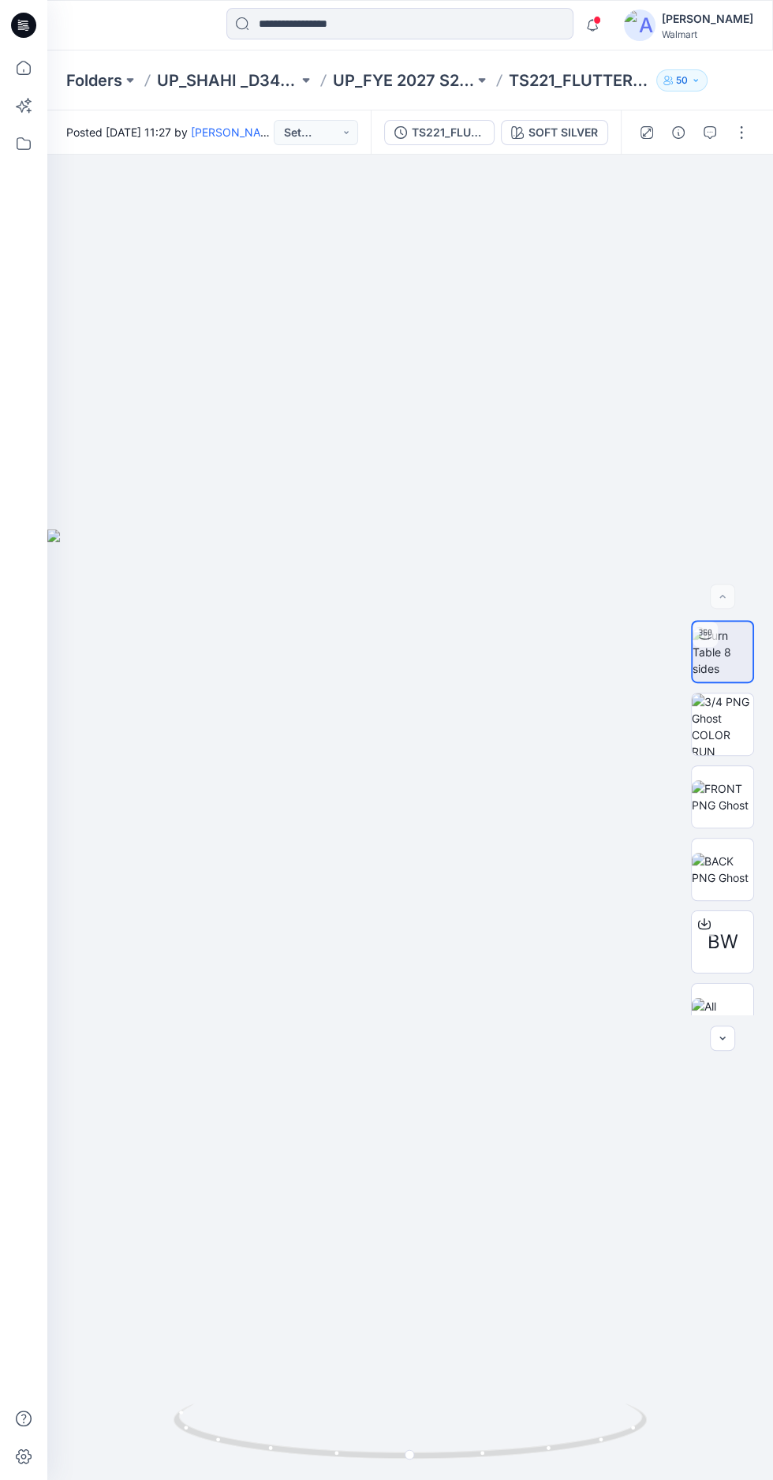
scroll to position [43, 0]
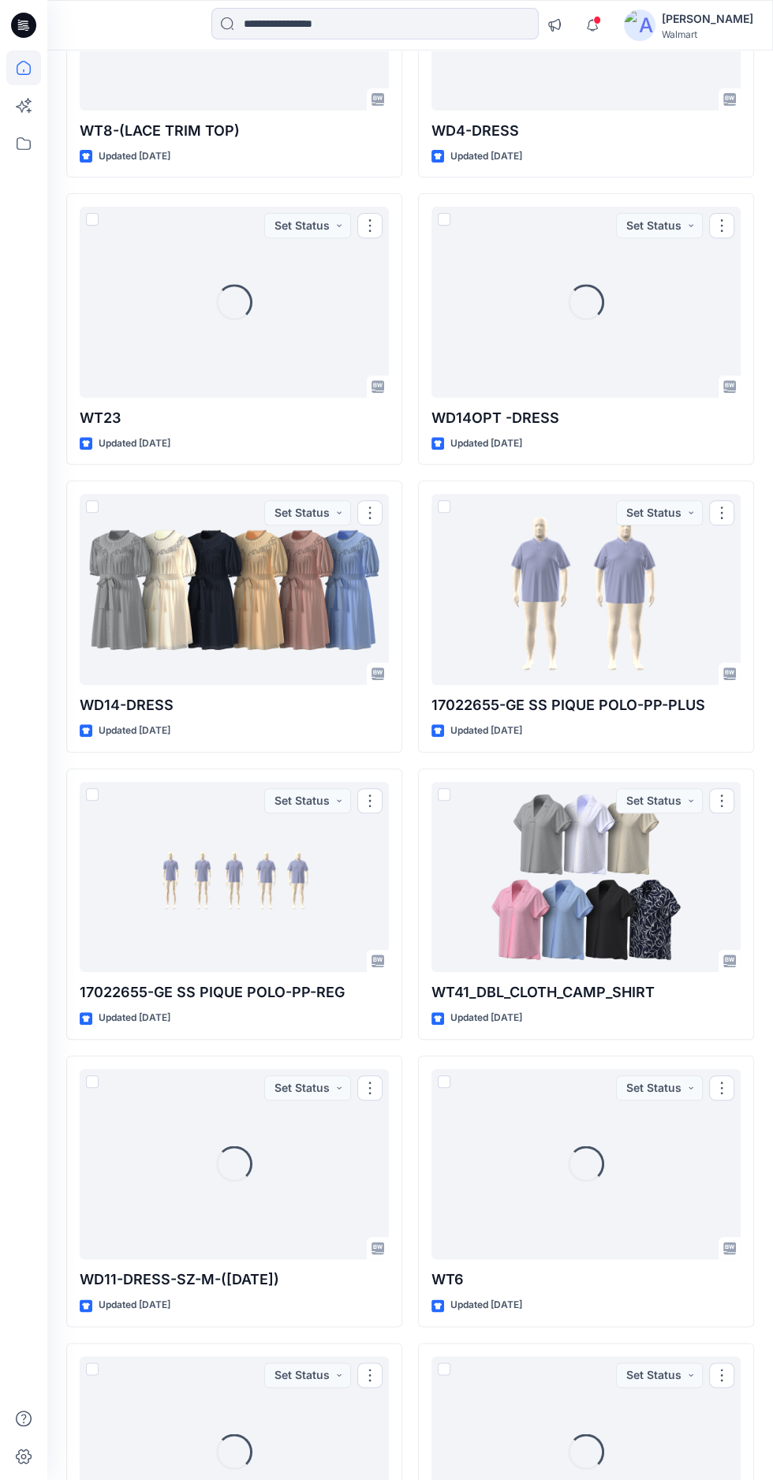
scroll to position [4342, 0]
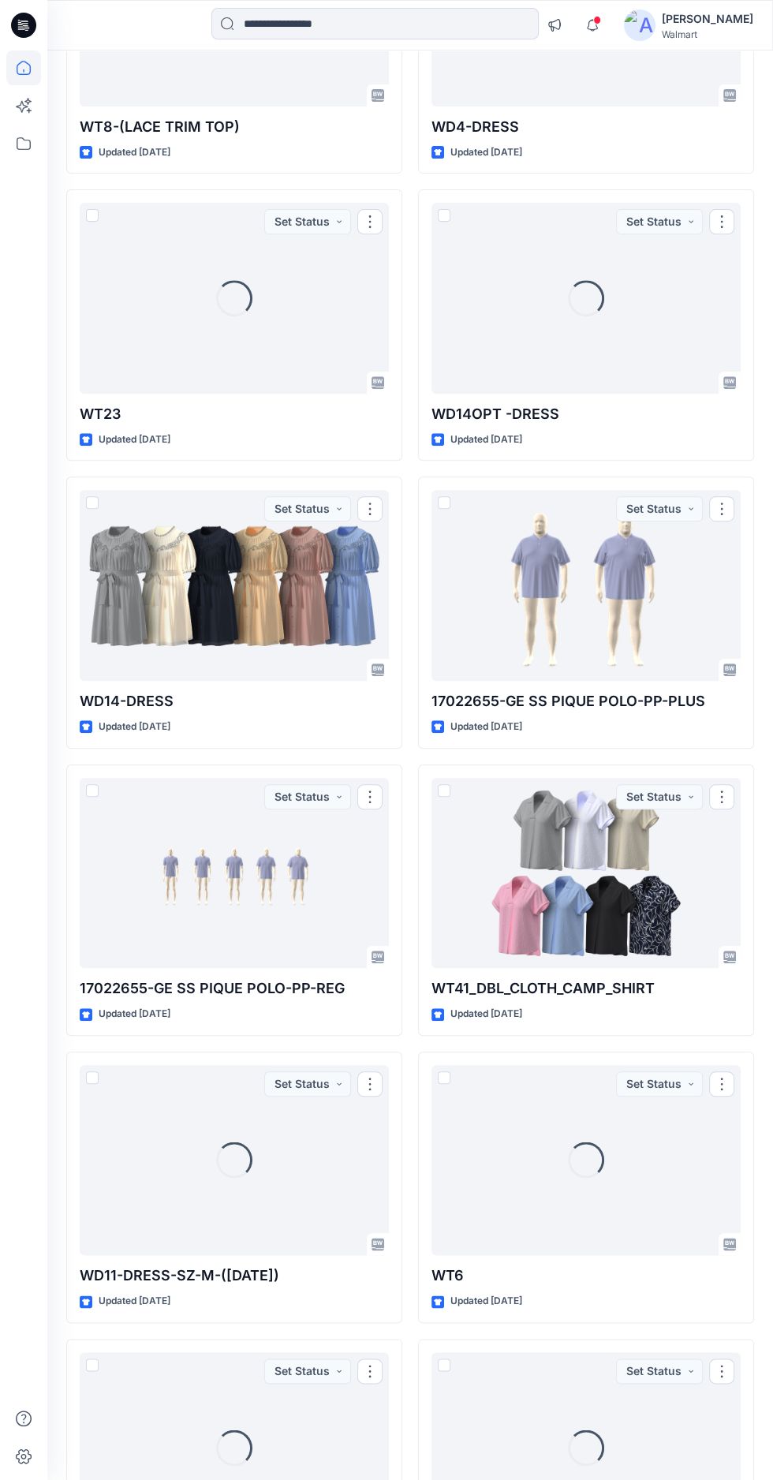
click at [166, 592] on div at bounding box center [234, 585] width 309 height 191
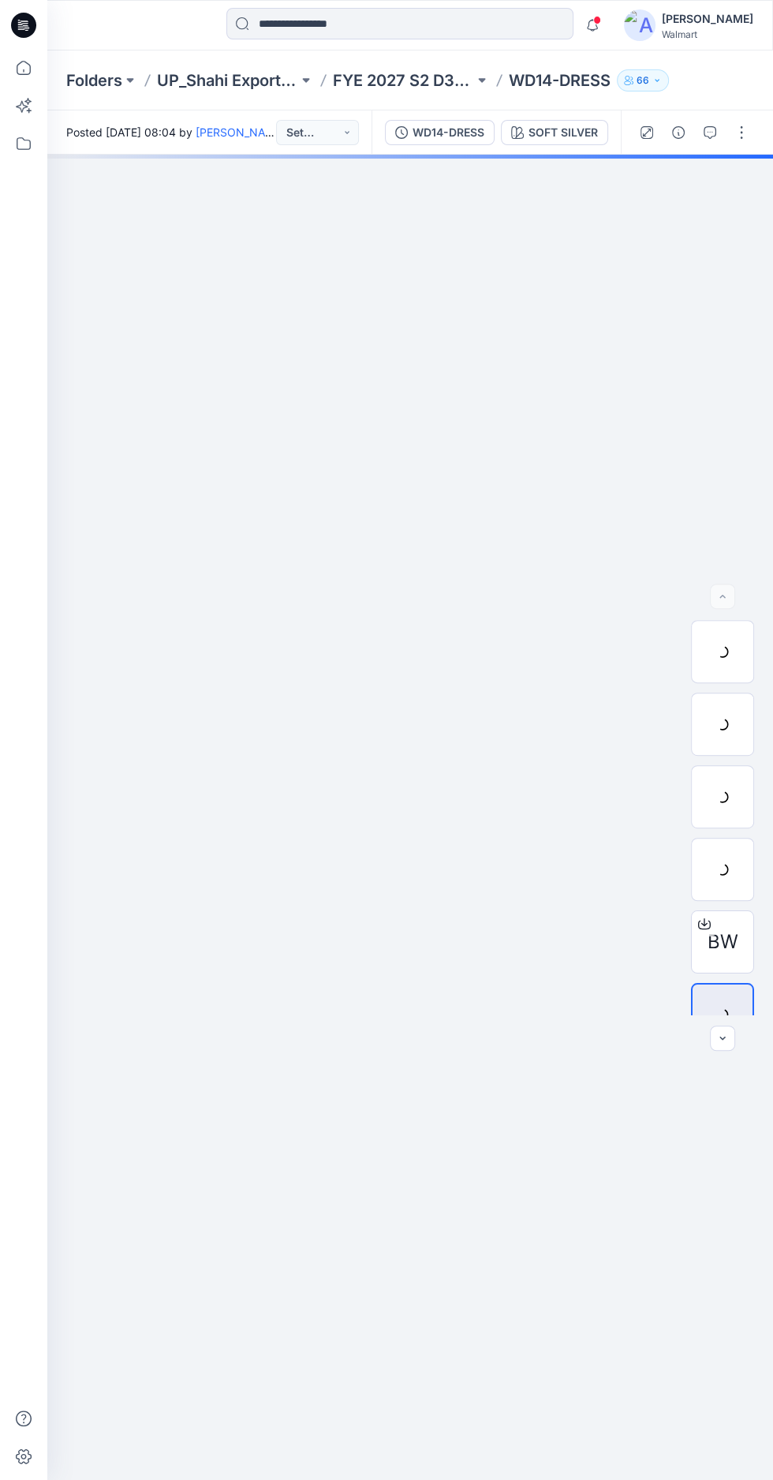
click at [721, 683] on div at bounding box center [722, 651] width 63 height 63
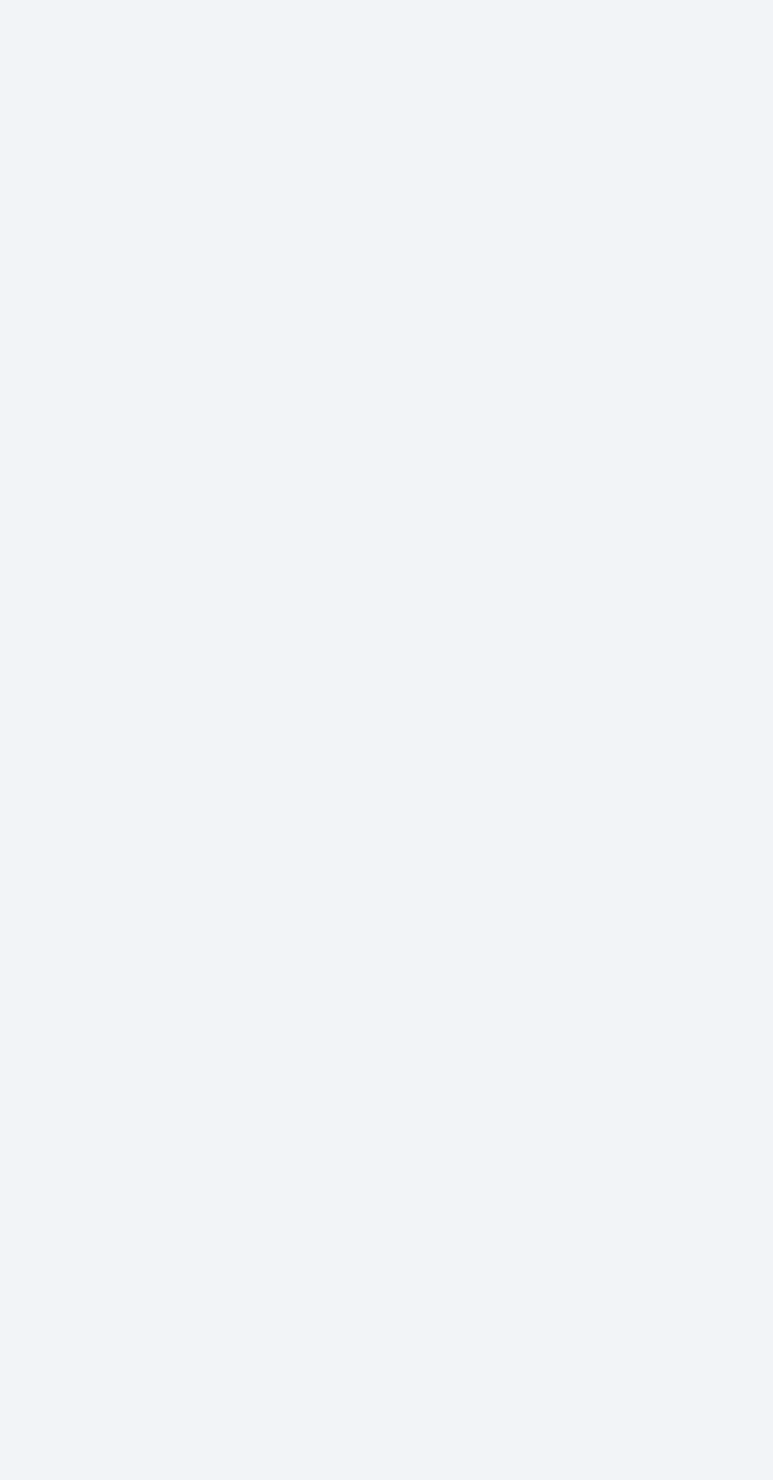
click at [428, 1000] on div at bounding box center [410, 817] width 726 height 1325
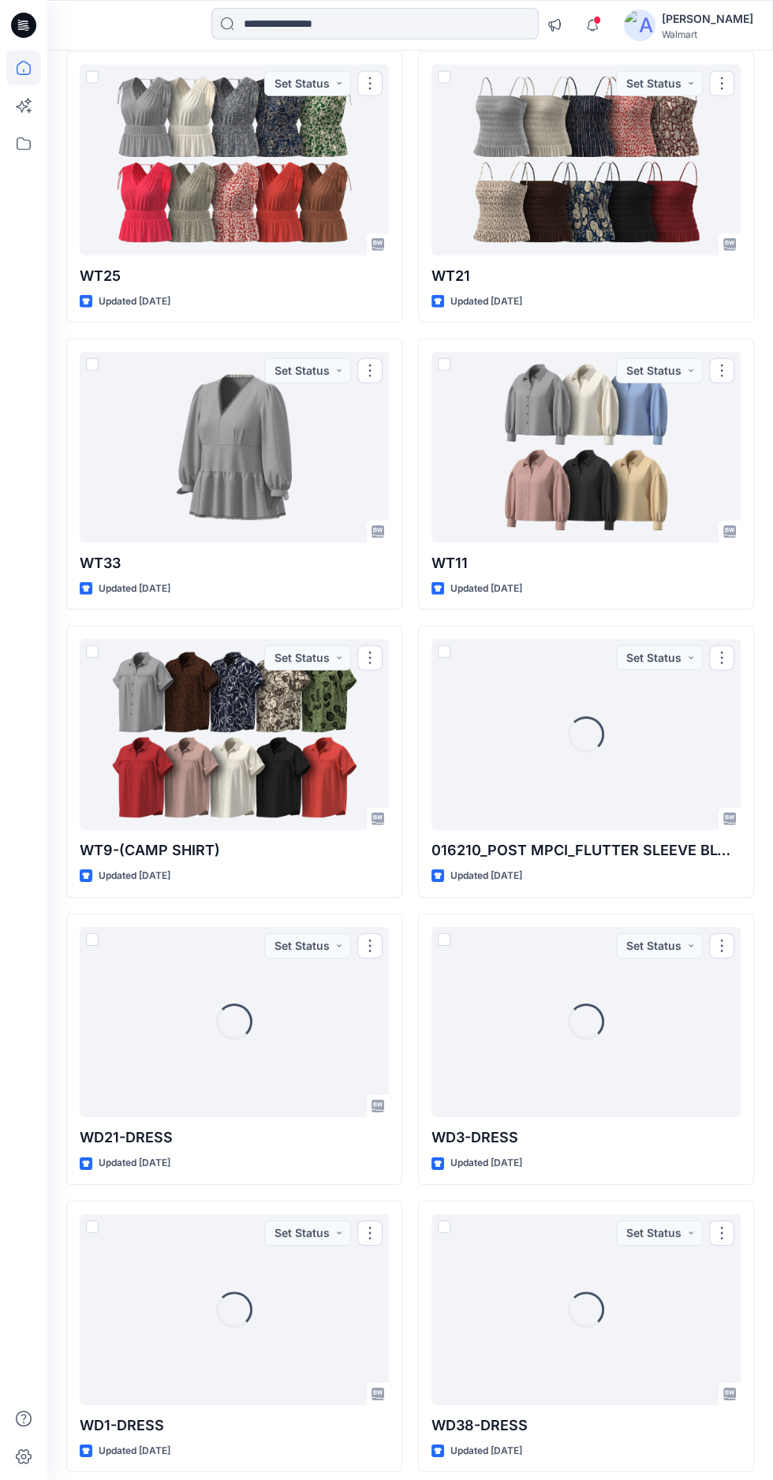
scroll to position [6789, 0]
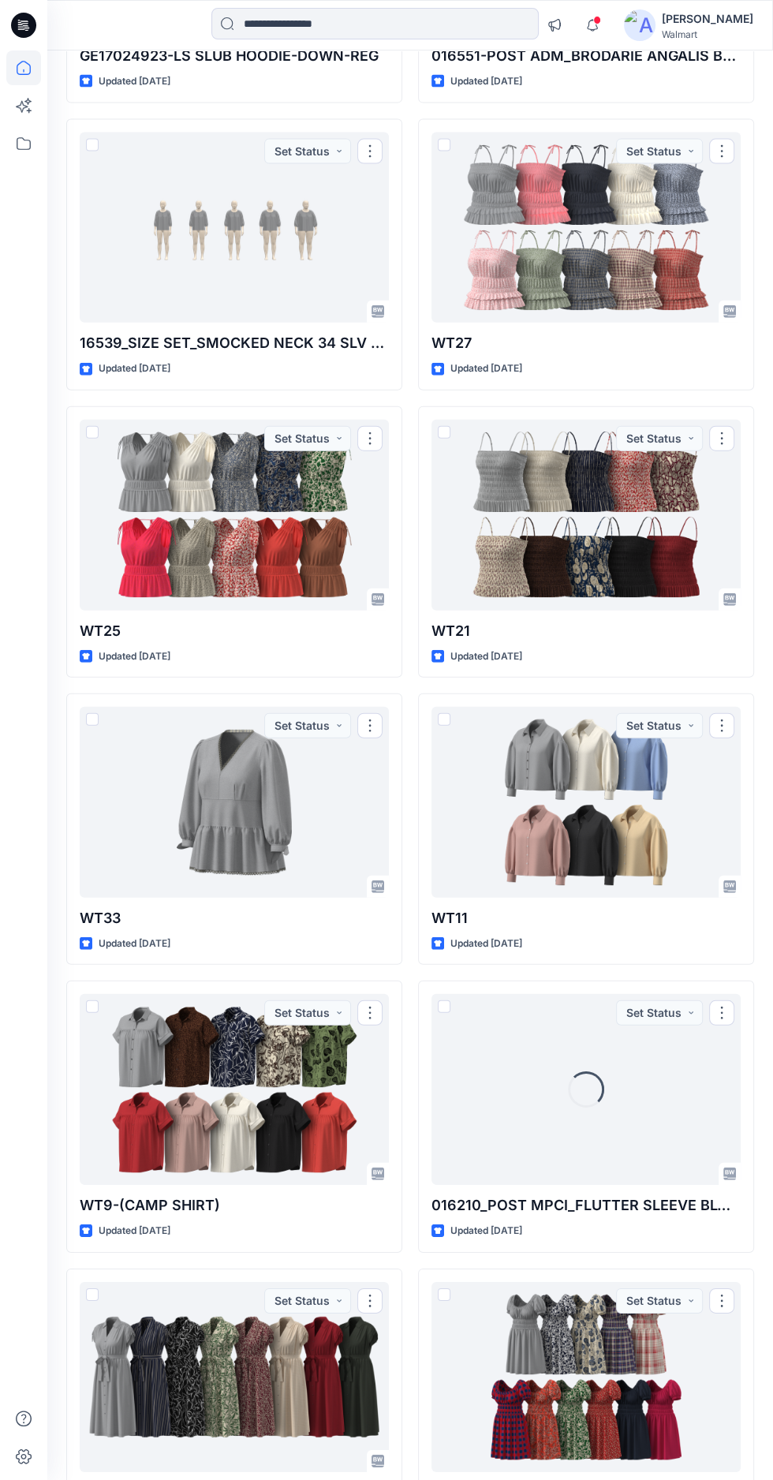
click at [265, 837] on div at bounding box center [234, 802] width 309 height 191
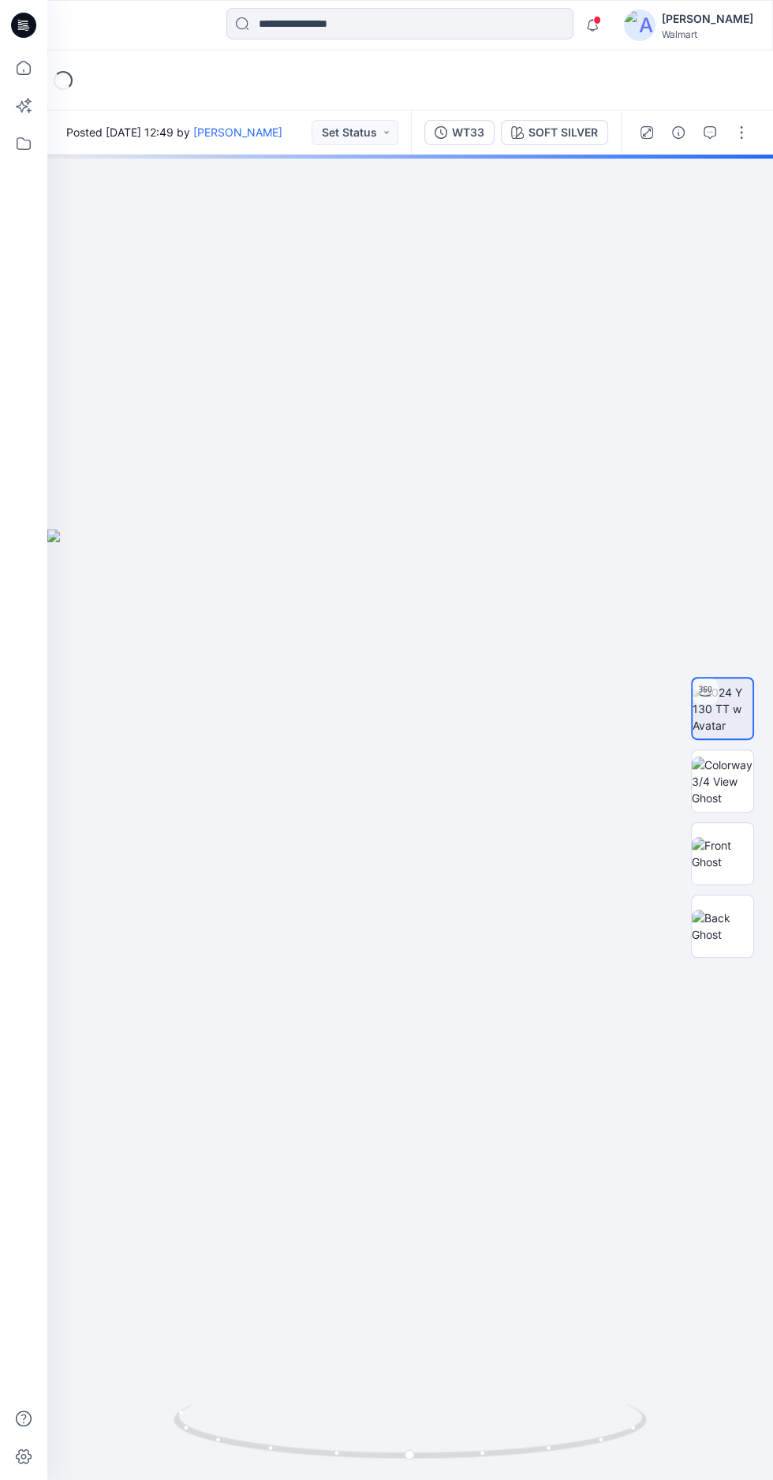
click at [720, 684] on img at bounding box center [723, 709] width 60 height 50
click at [403, 913] on div at bounding box center [410, 817] width 726 height 1325
click at [411, 910] on div at bounding box center [410, 817] width 726 height 1325
click at [414, 904] on div at bounding box center [410, 817] width 726 height 1325
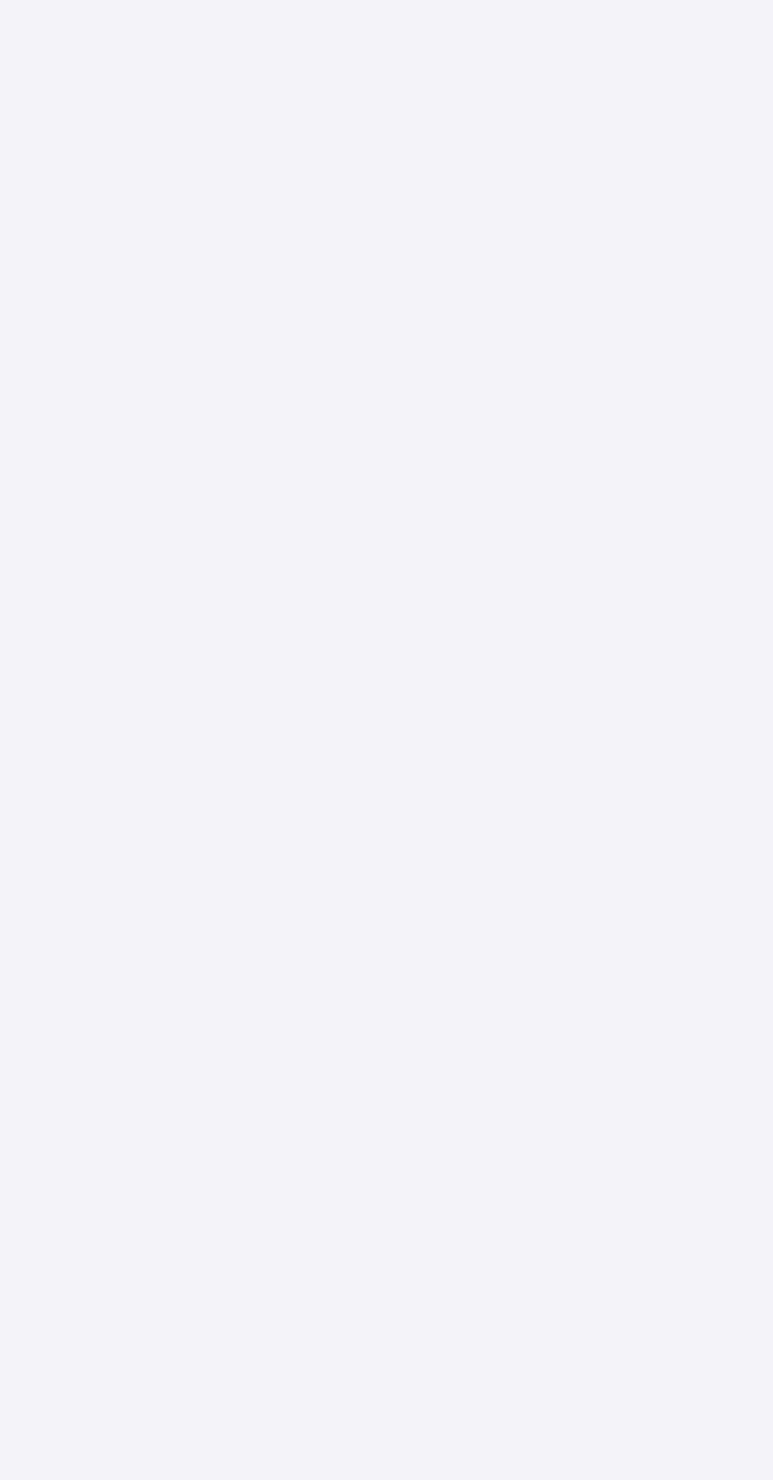
scroll to position [0, 0]
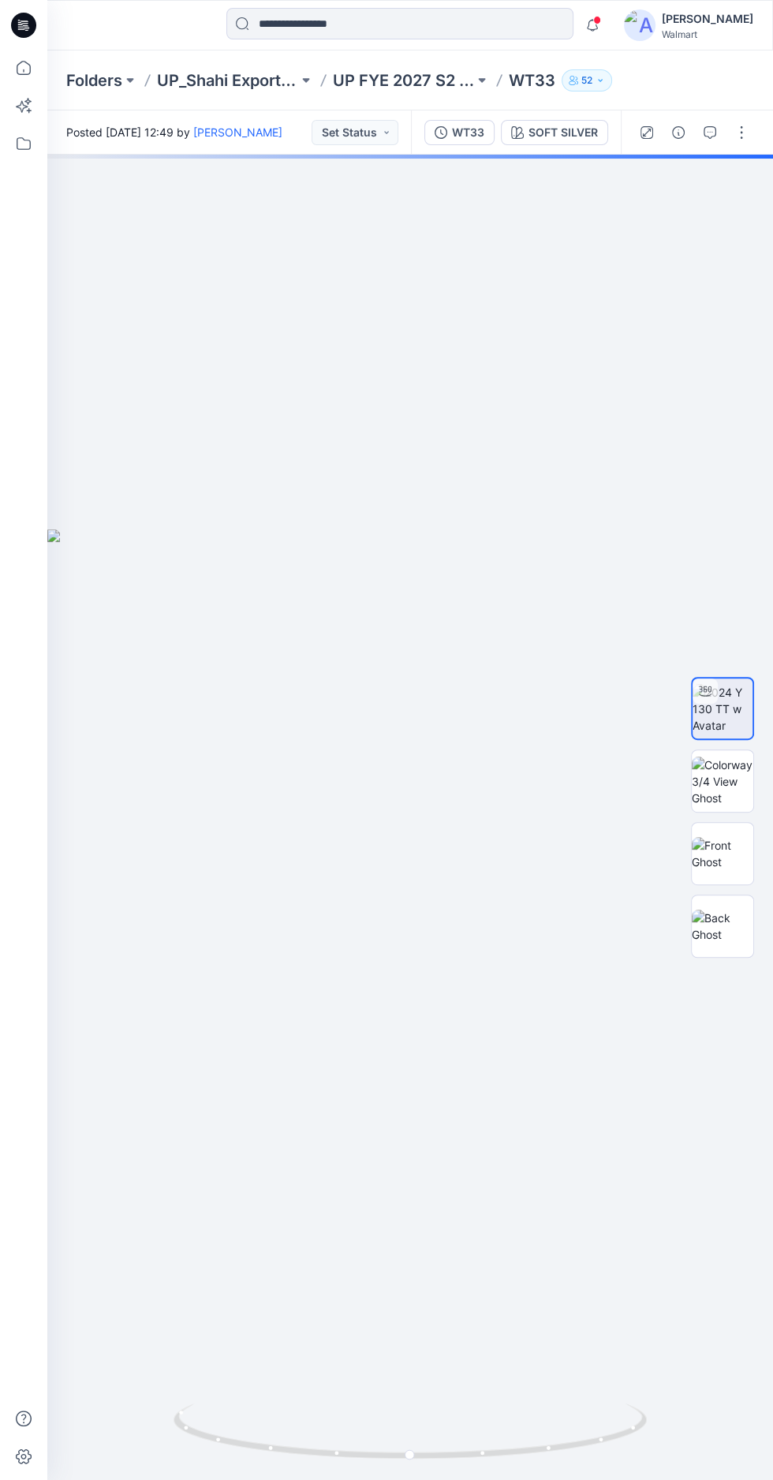
click at [727, 870] on img at bounding box center [723, 853] width 62 height 33
click at [159, 525] on div at bounding box center [410, 892] width 726 height 1475
